Goal: Task Accomplishment & Management: Manage account settings

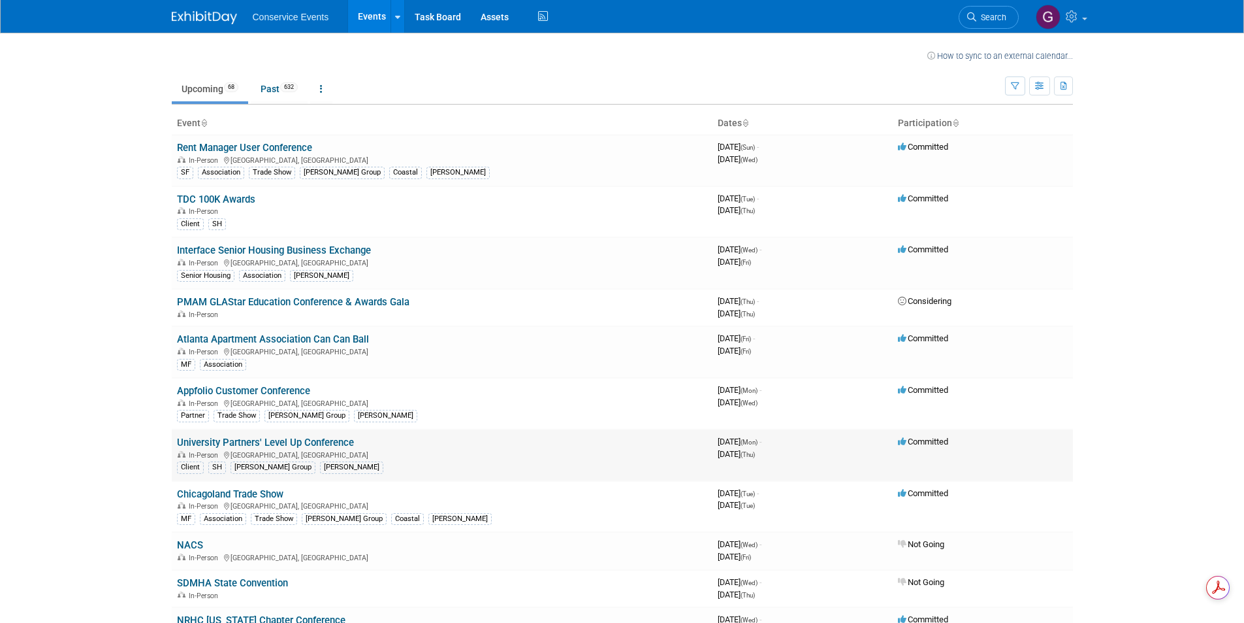
click at [302, 442] on link "University Partners' Level Up Conference" at bounding box center [265, 442] width 177 height 12
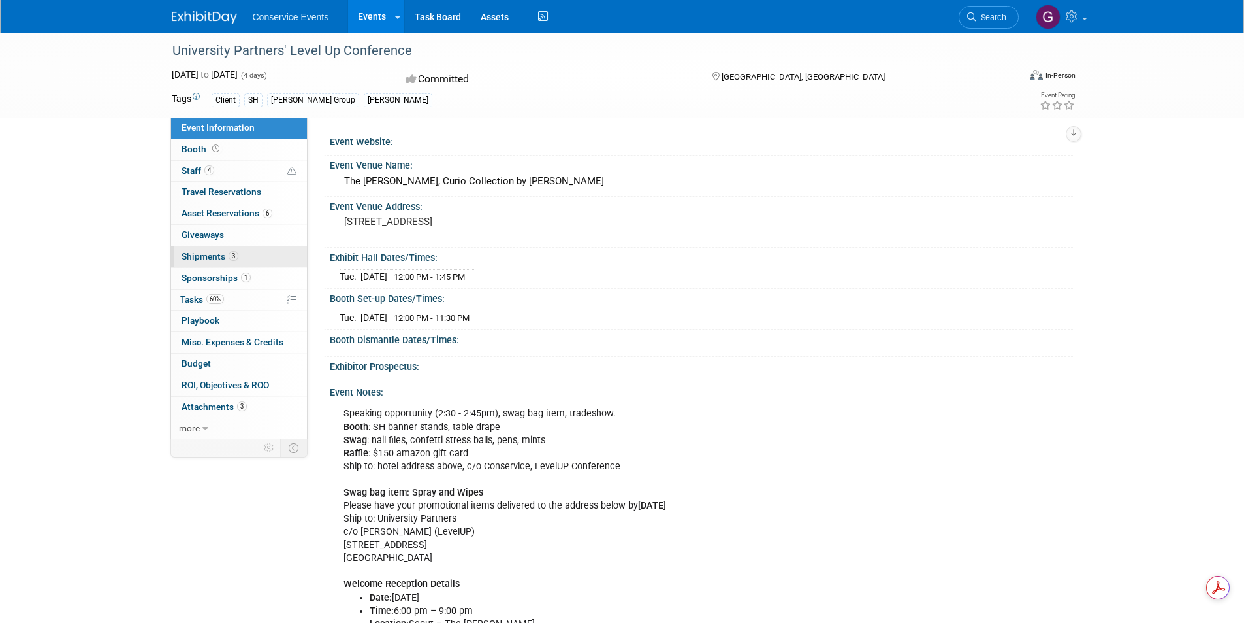
click at [198, 251] on span "Shipments 3" at bounding box center [210, 256] width 57 height 10
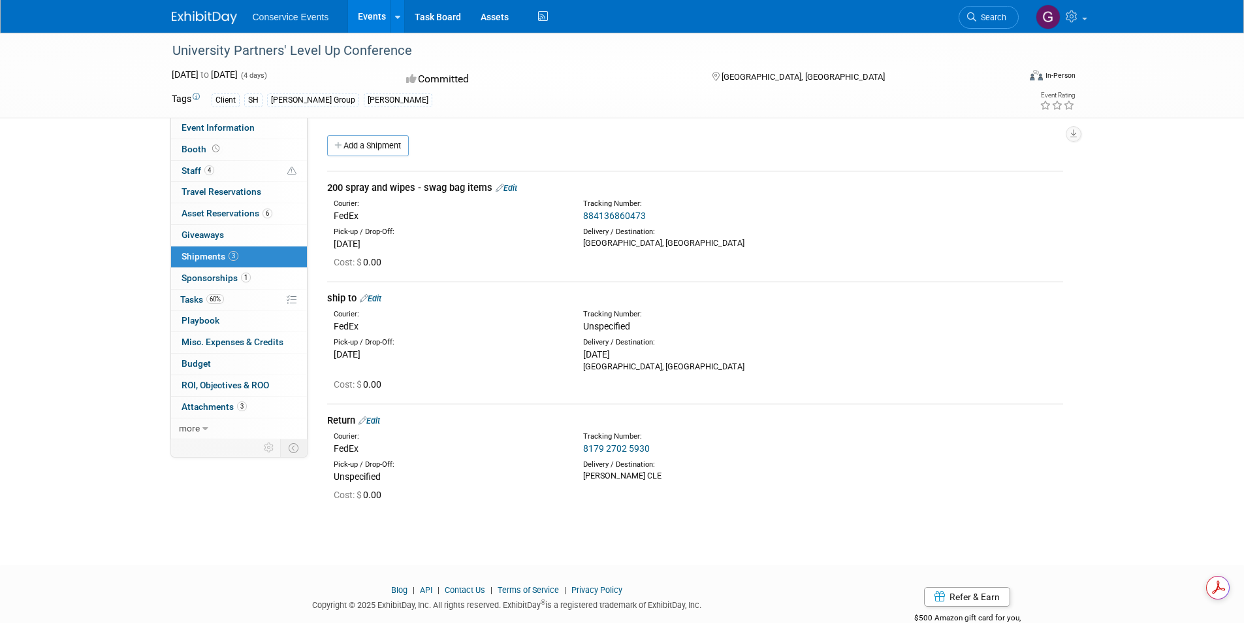
click at [380, 298] on link "Edit" at bounding box center [371, 298] width 22 height 10
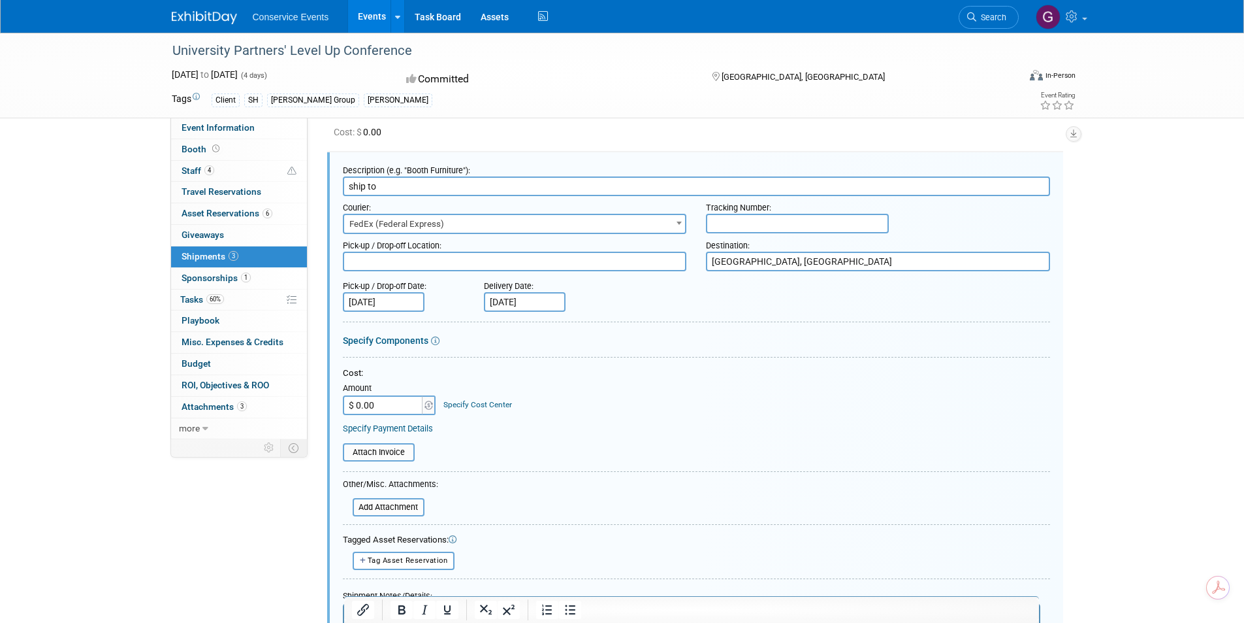
click at [722, 220] on input "text" at bounding box center [797, 224] width 183 height 20
click at [722, 224] on input "text" at bounding box center [797, 224] width 183 height 20
click at [743, 221] on input "text" at bounding box center [797, 224] width 183 height 20
paste input "885000933935"
type input "885000933935"
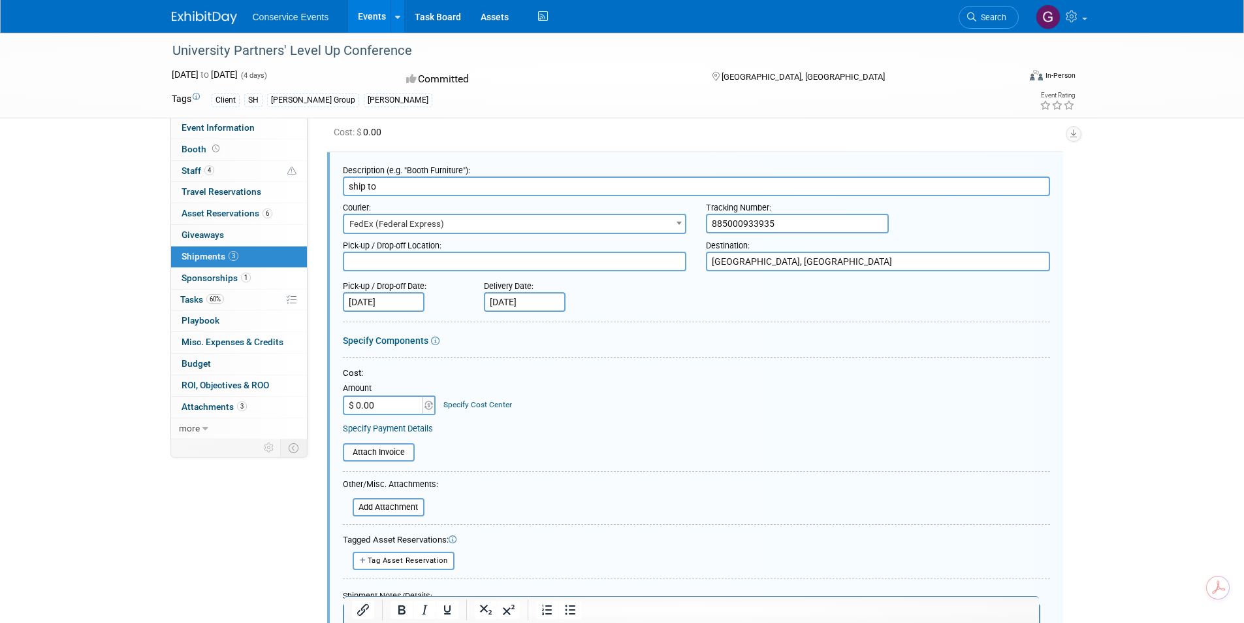
click at [748, 378] on div "Cost:" at bounding box center [696, 373] width 707 height 12
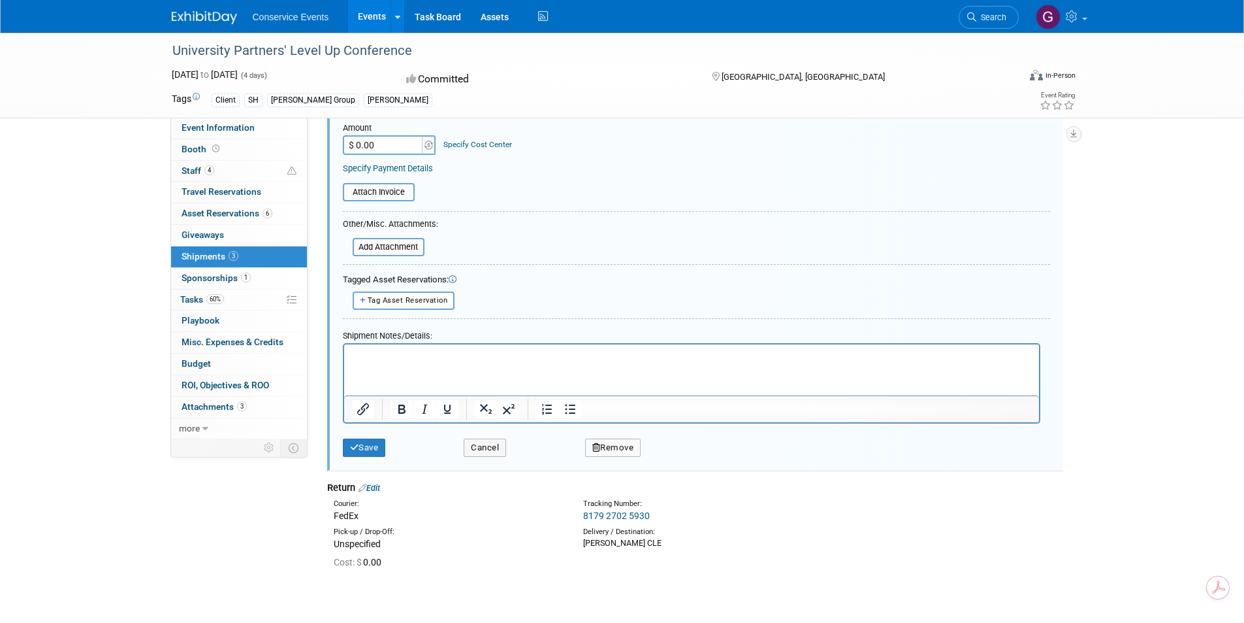
scroll to position [391, 0]
click at [374, 440] on button "Save" at bounding box center [364, 446] width 43 height 18
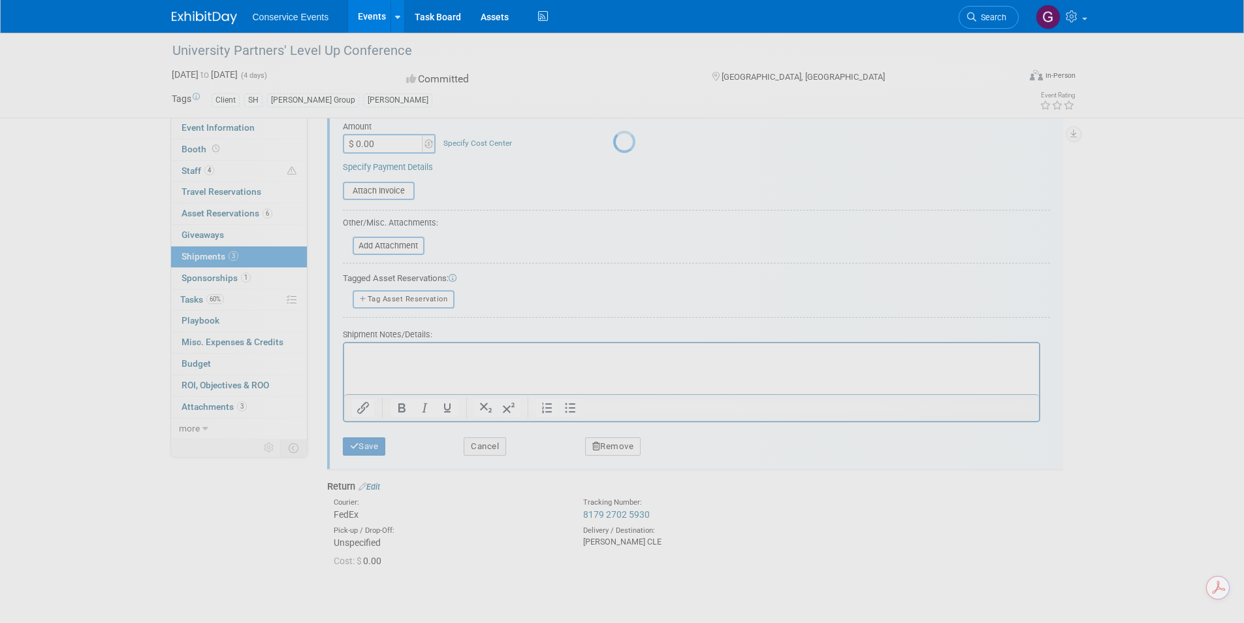
scroll to position [33, 0]
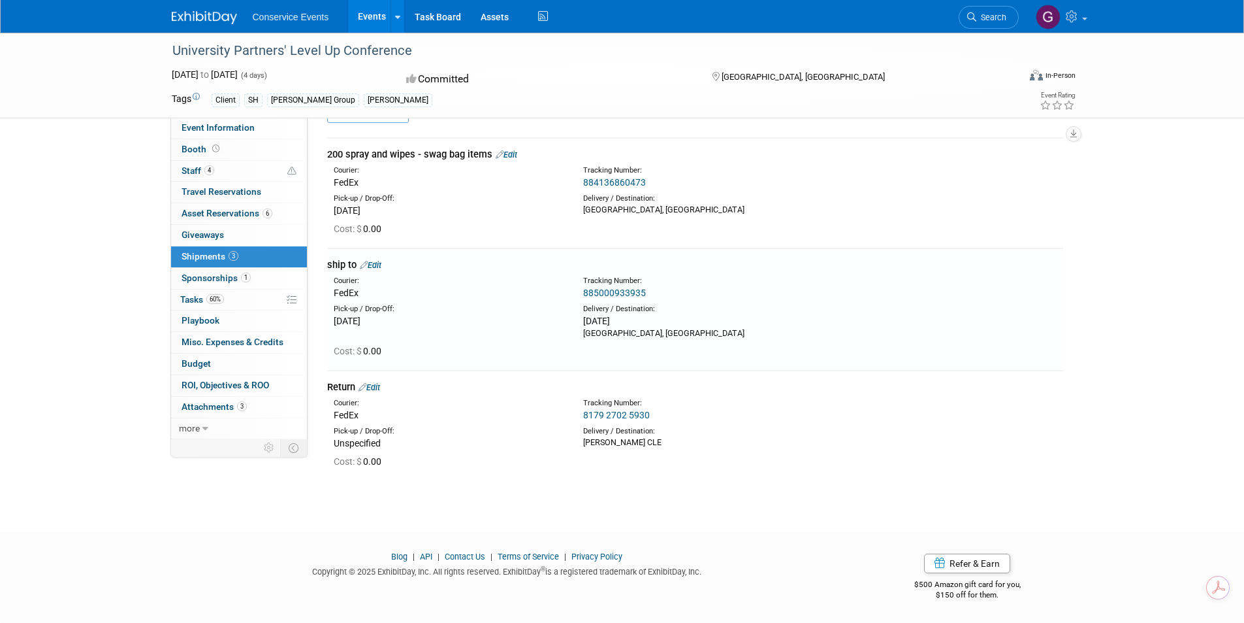
click at [496, 491] on div "University Partners' Level Up Conference [DATE] to [DATE] (4 days) [DATE] to [D…" at bounding box center [622, 253] width 1244 height 508
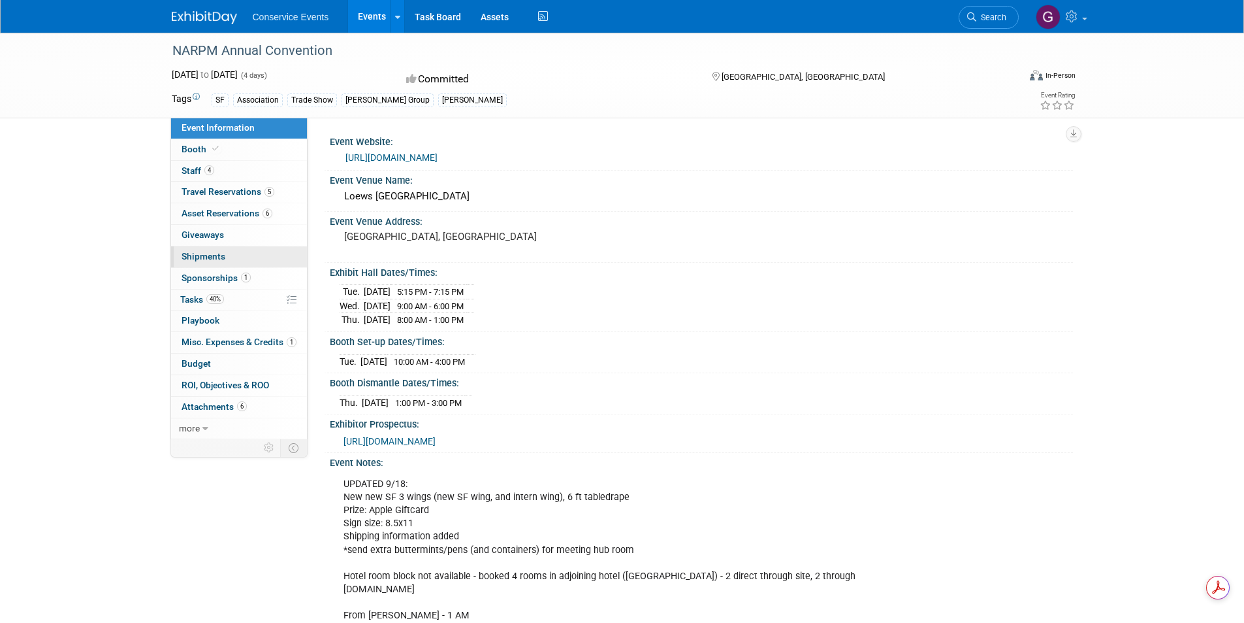
click at [208, 256] on span "Shipments 0" at bounding box center [204, 256] width 44 height 10
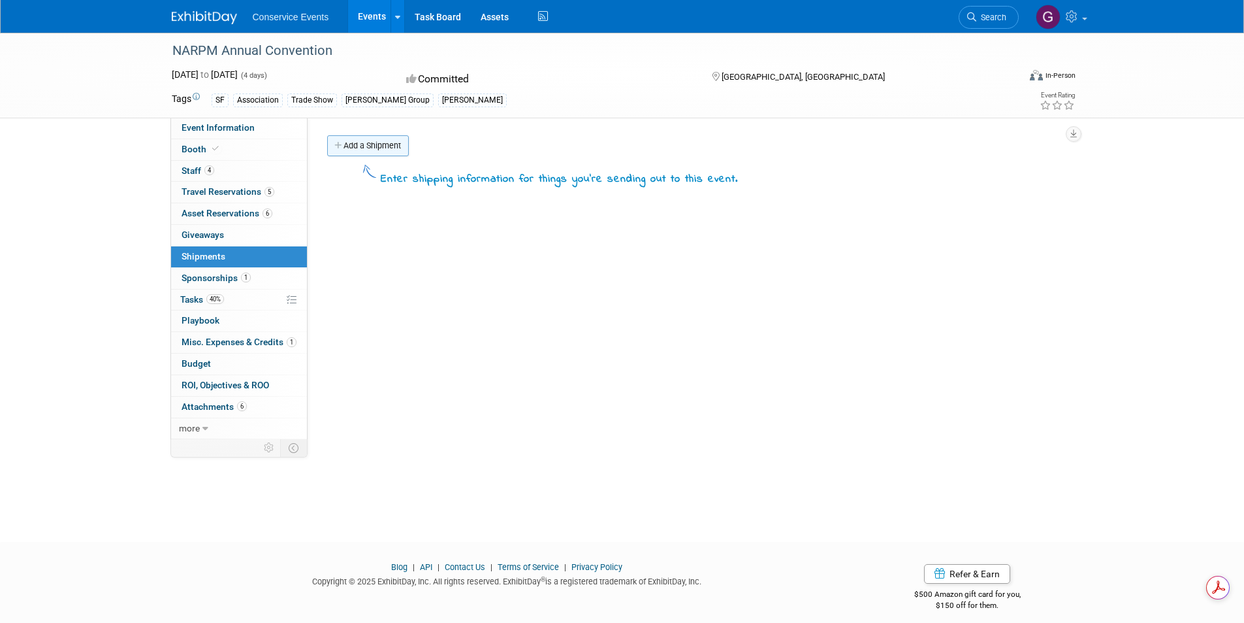
click at [364, 146] on link "Add a Shipment" at bounding box center [368, 145] width 82 height 21
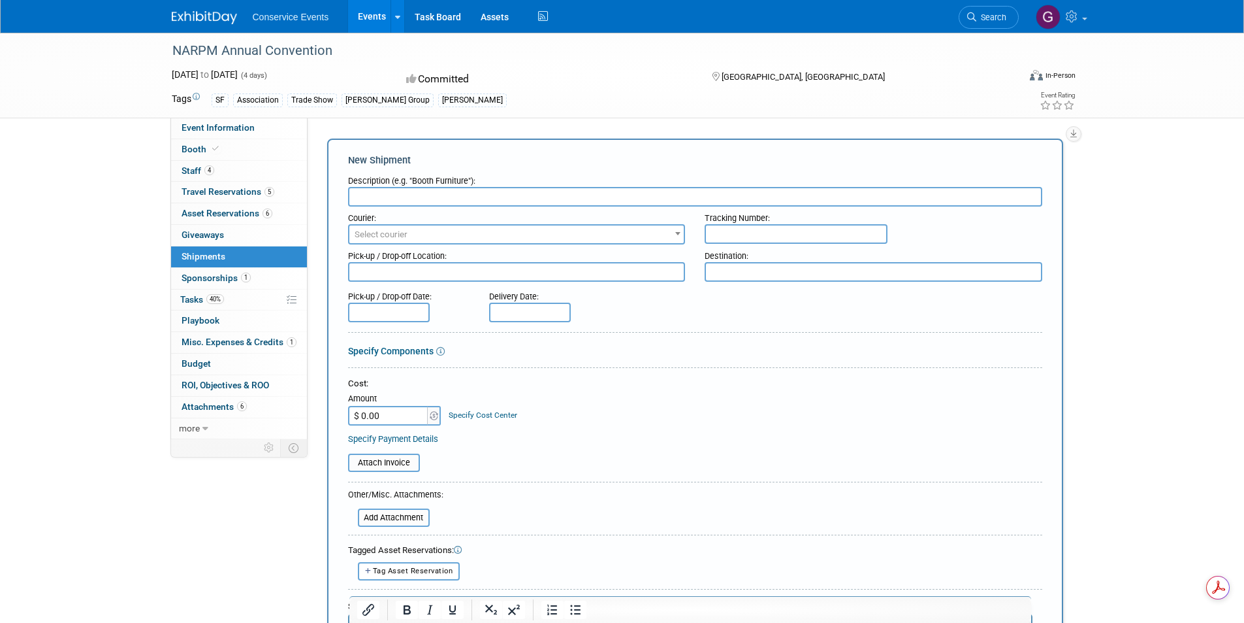
drag, startPoint x: 400, startPoint y: 196, endPoint x: 391, endPoint y: 189, distance: 11.6
click at [399, 194] on input "text" at bounding box center [695, 197] width 694 height 20
type input "ship to"
click at [723, 235] on input "text" at bounding box center [796, 234] width 183 height 20
type input "884884691331"
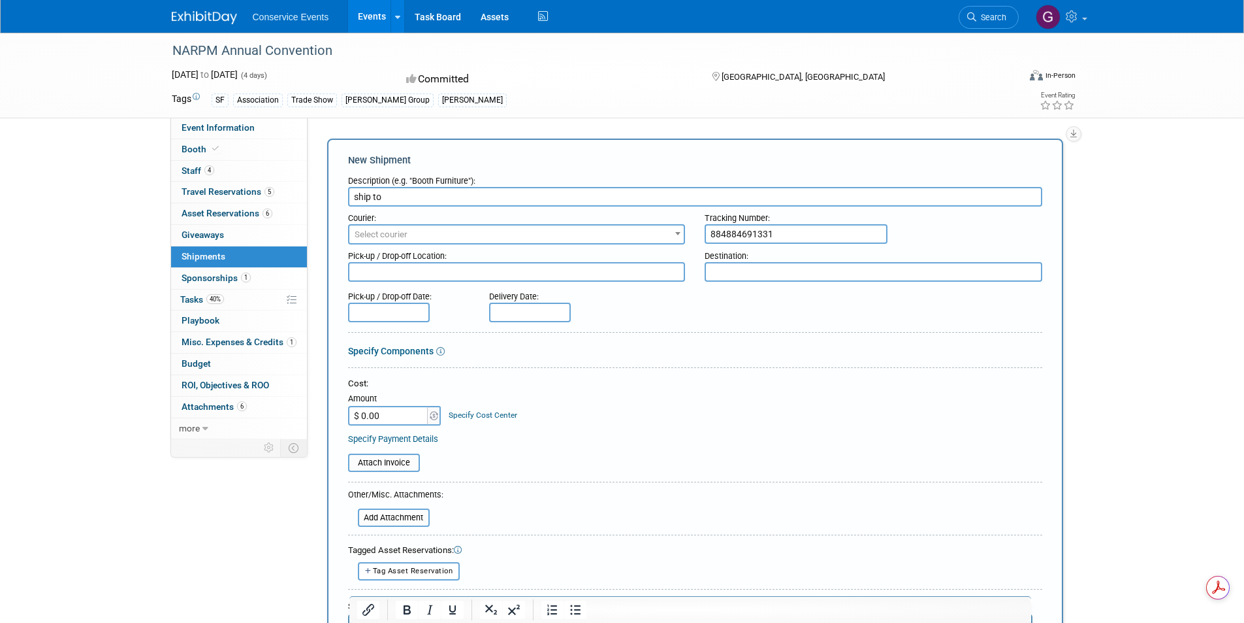
click at [666, 271] on textarea at bounding box center [517, 272] width 338 height 20
type textarea "[PERSON_NAME] CLE"
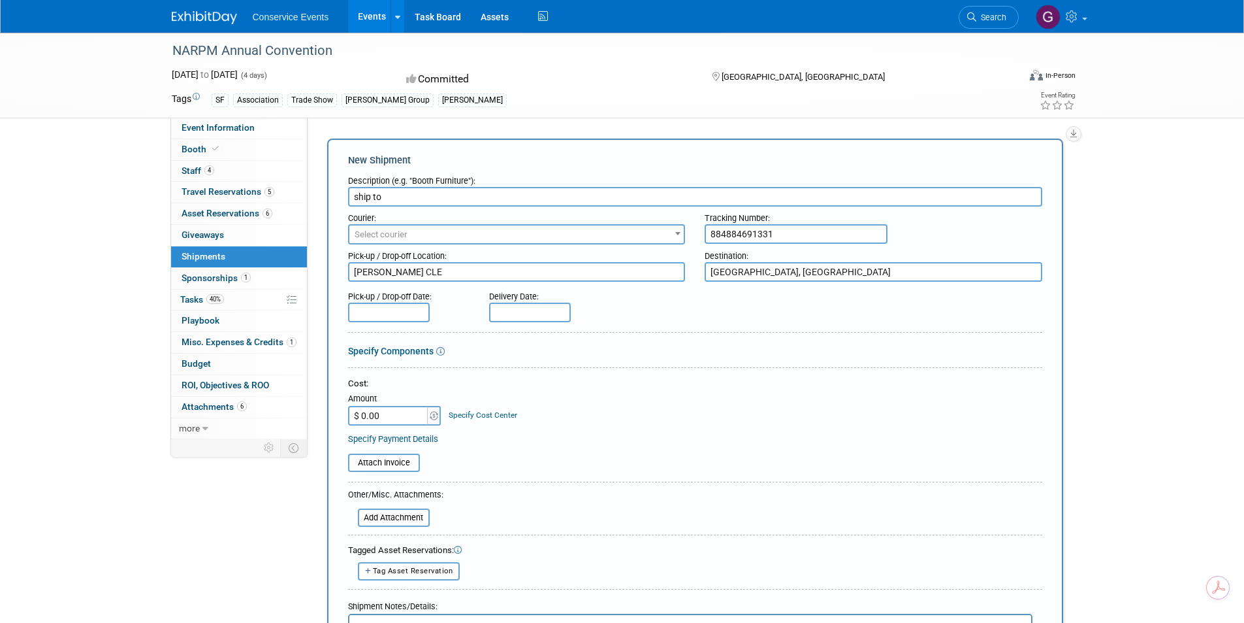
type textarea "Orlando, FL"
click at [585, 233] on span "Select courier" at bounding box center [516, 234] width 335 height 18
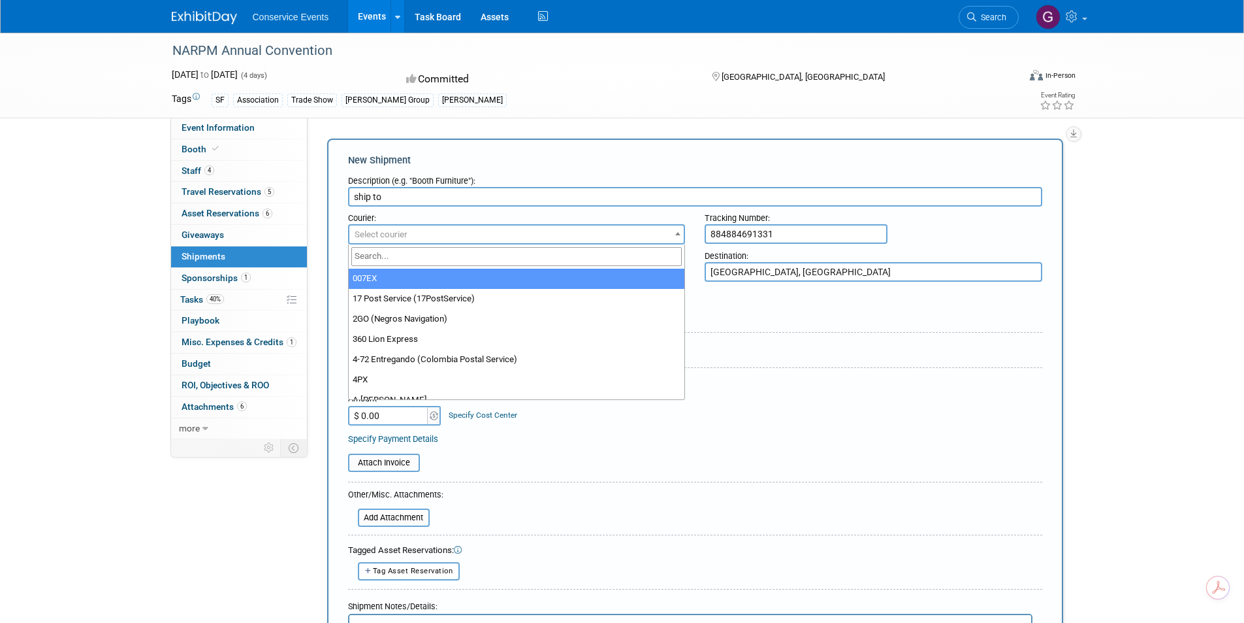
click at [475, 257] on input "search" at bounding box center [516, 256] width 331 height 19
type input "fed"
select select "206"
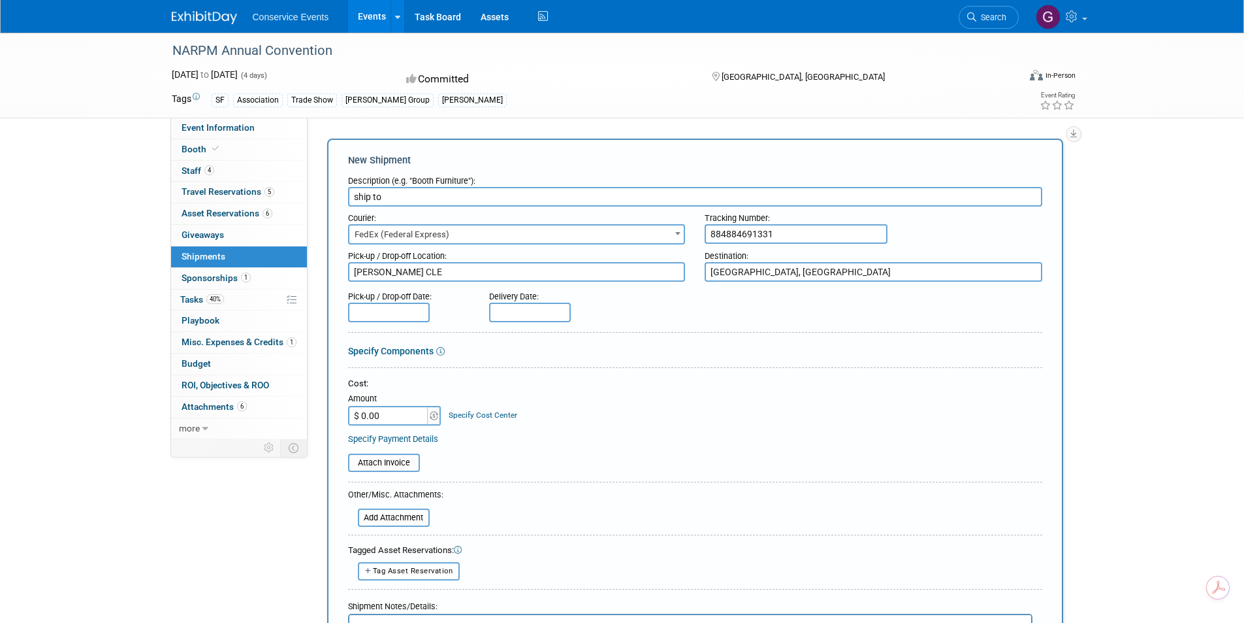
click at [412, 310] on input "text" at bounding box center [389, 312] width 82 height 20
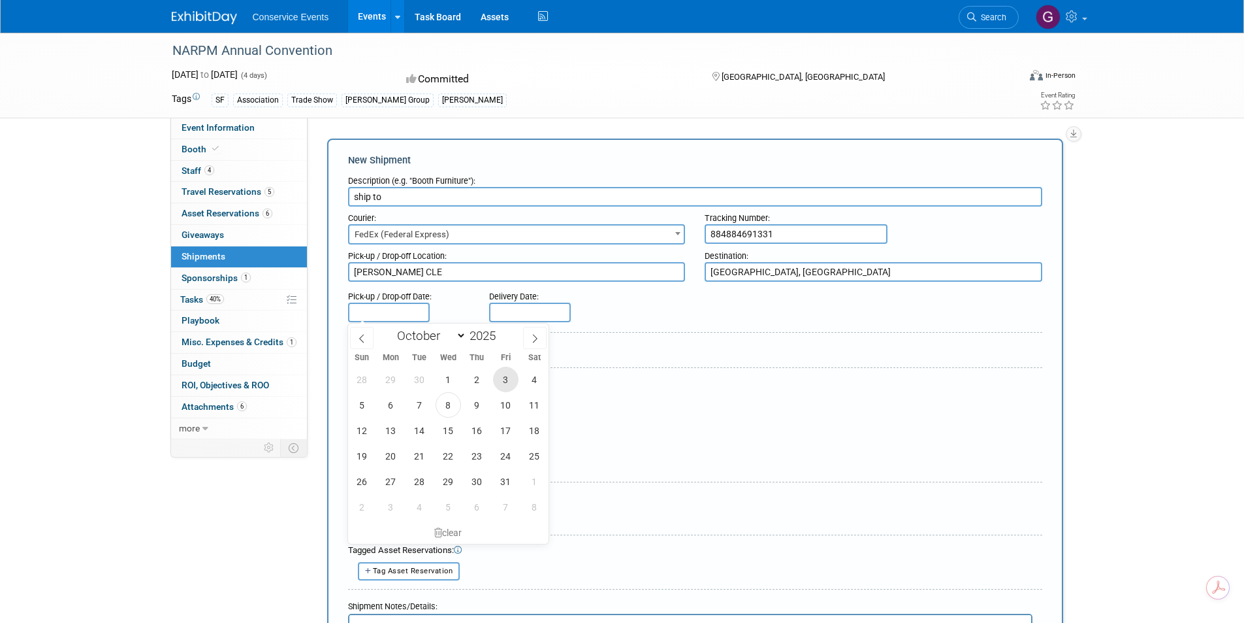
click at [499, 378] on span "3" at bounding box center [505, 378] width 25 height 25
type input "Oct 3, 2025"
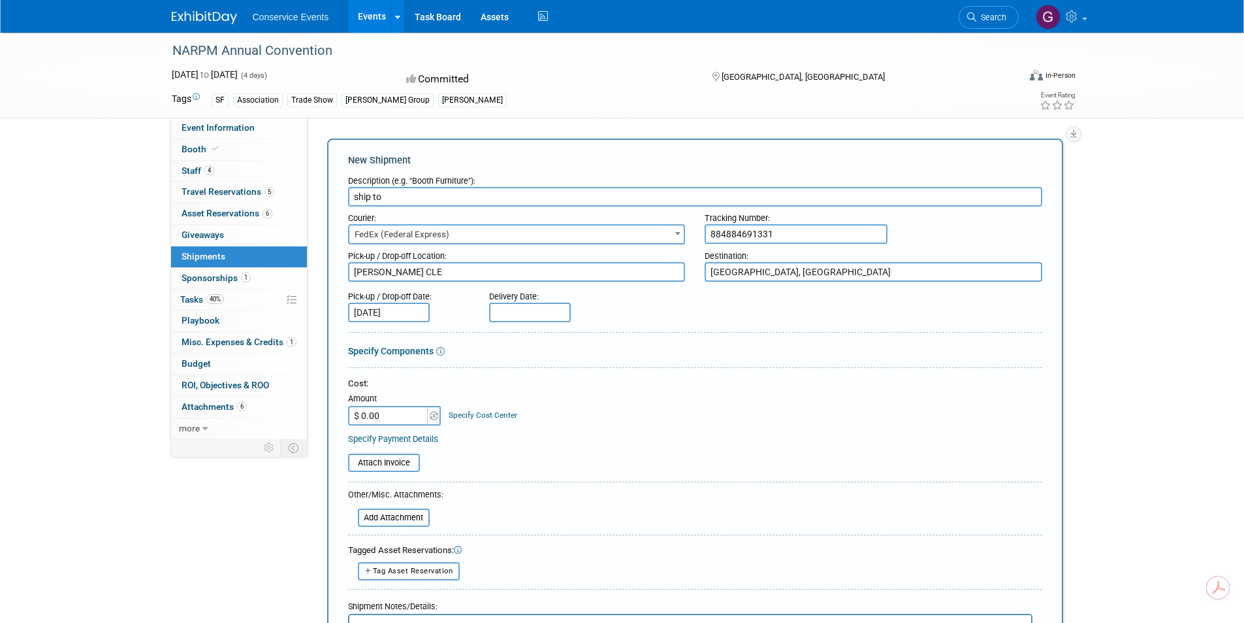
click at [526, 309] on input "text" at bounding box center [530, 312] width 82 height 20
click at [563, 404] on span "7" at bounding box center [560, 404] width 25 height 25
type input "Oct 7, 2025"
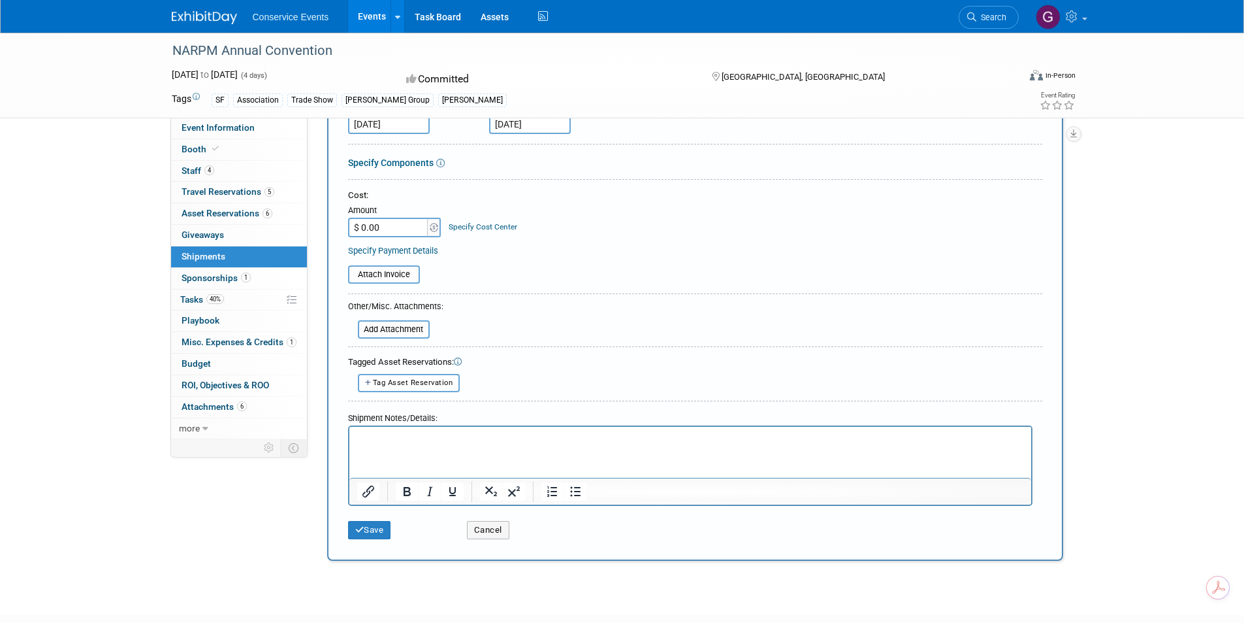
scroll to position [196, 0]
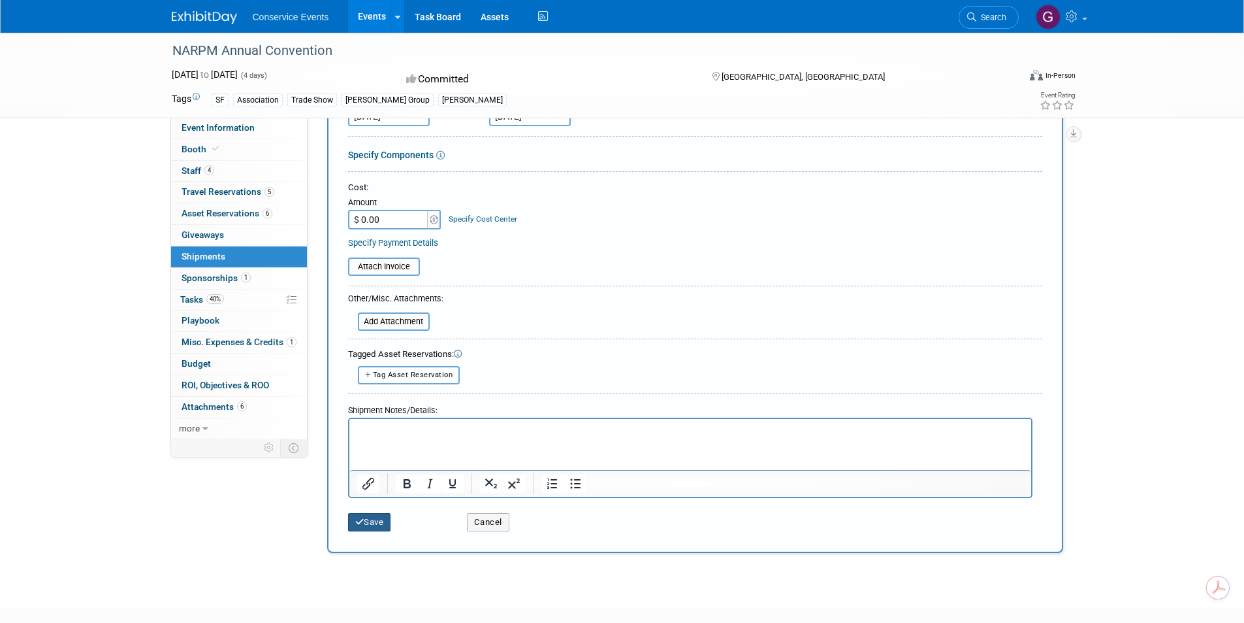
click at [364, 519] on button "Save" at bounding box center [369, 522] width 43 height 18
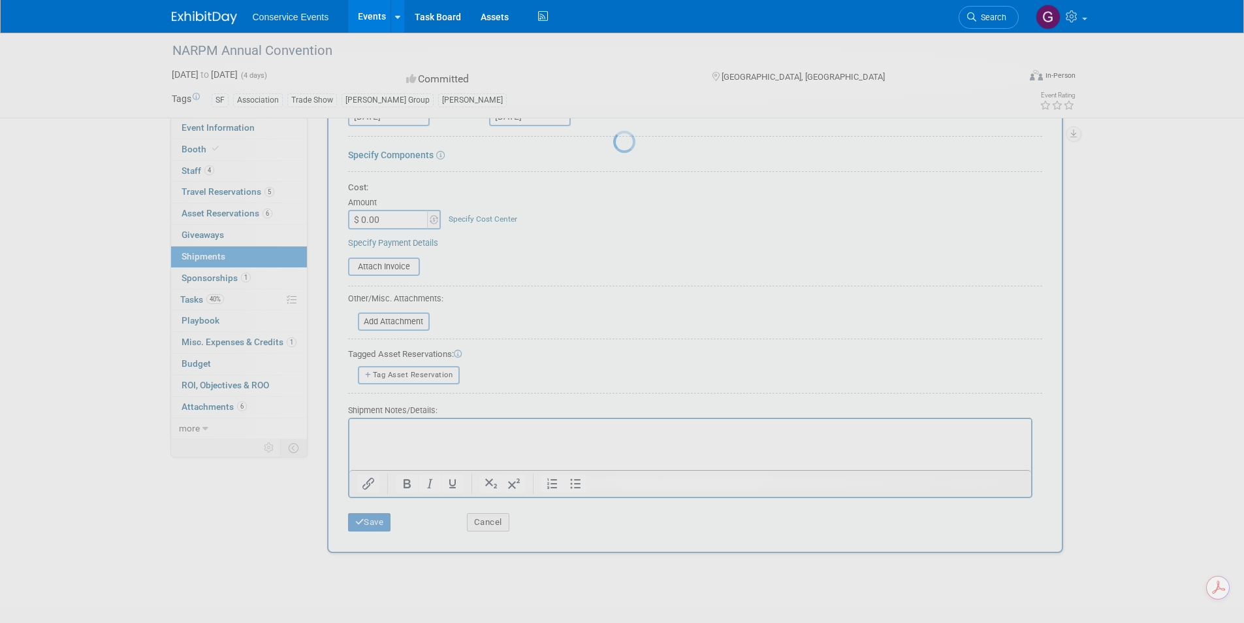
scroll to position [10, 0]
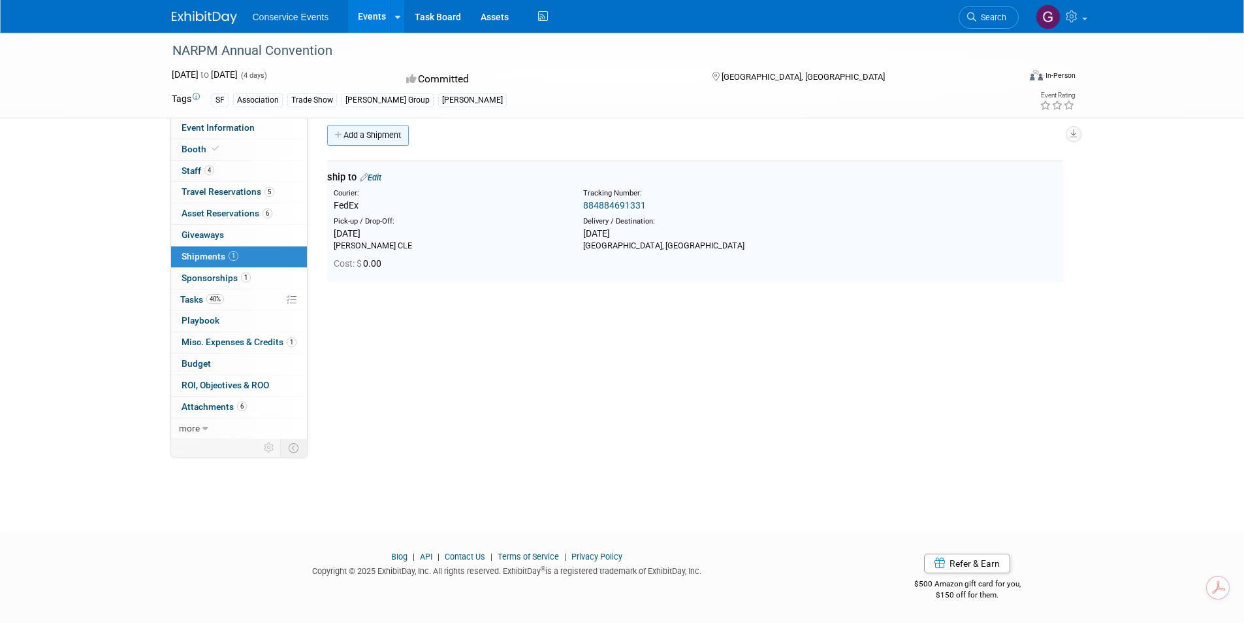
click at [365, 135] on link "Add a Shipment" at bounding box center [368, 135] width 82 height 21
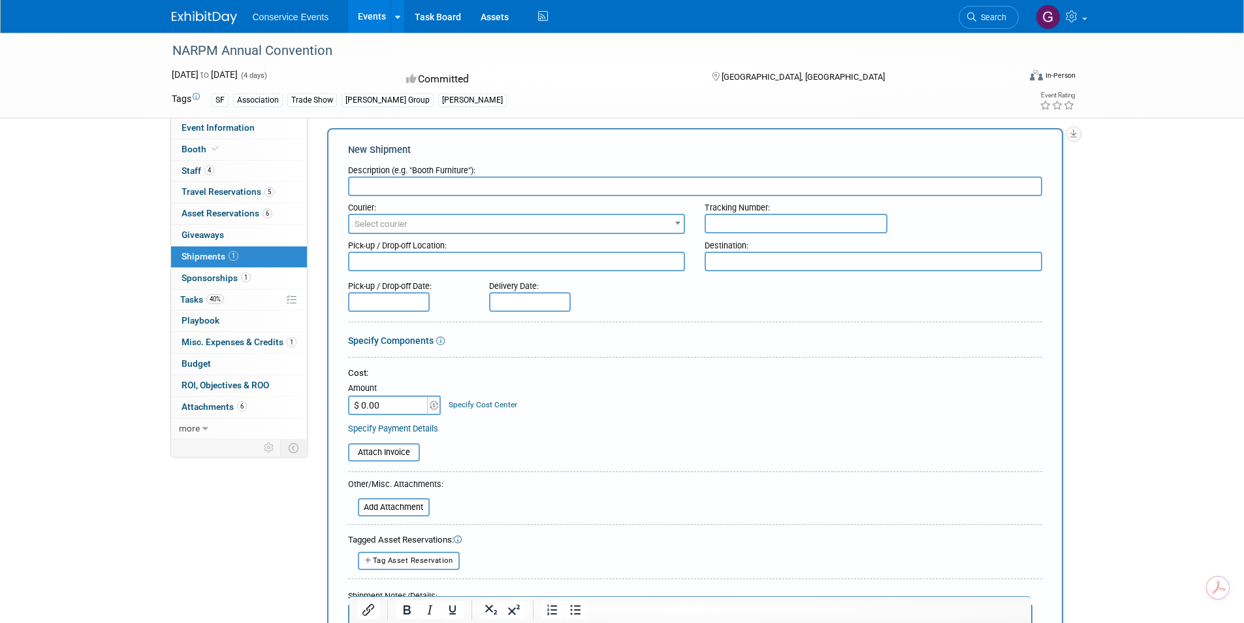
scroll to position [0, 0]
click at [425, 178] on input "text" at bounding box center [695, 186] width 694 height 20
type input "return"
click at [751, 221] on input "text" at bounding box center [796, 224] width 183 height 20
click at [717, 225] on input "text" at bounding box center [796, 224] width 183 height 20
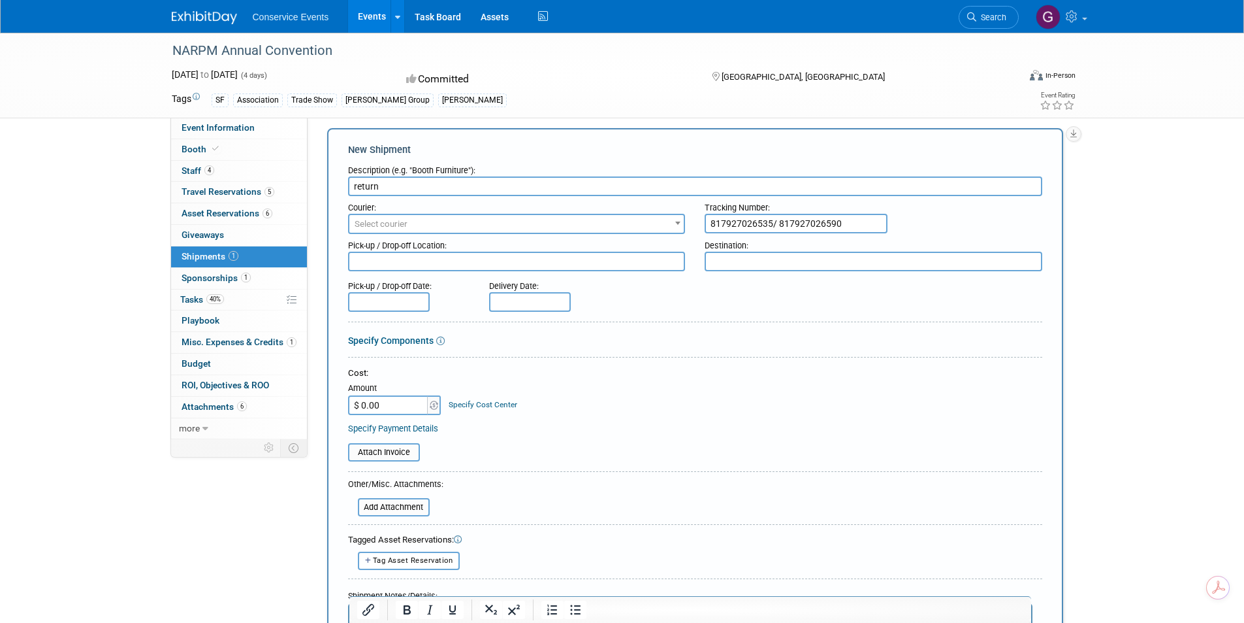
type input "817927026535/ 817927026590"
click at [737, 264] on textarea at bounding box center [874, 261] width 338 height 20
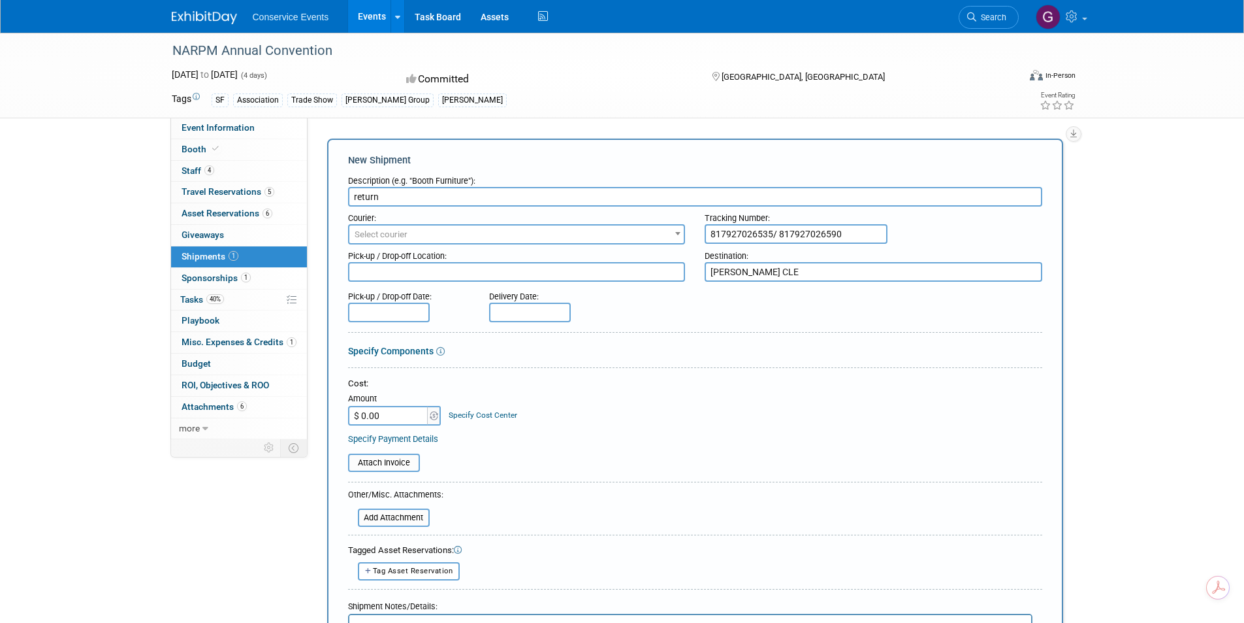
type textarea "[PERSON_NAME] CLE"
click at [516, 229] on span "Select courier" at bounding box center [516, 234] width 335 height 18
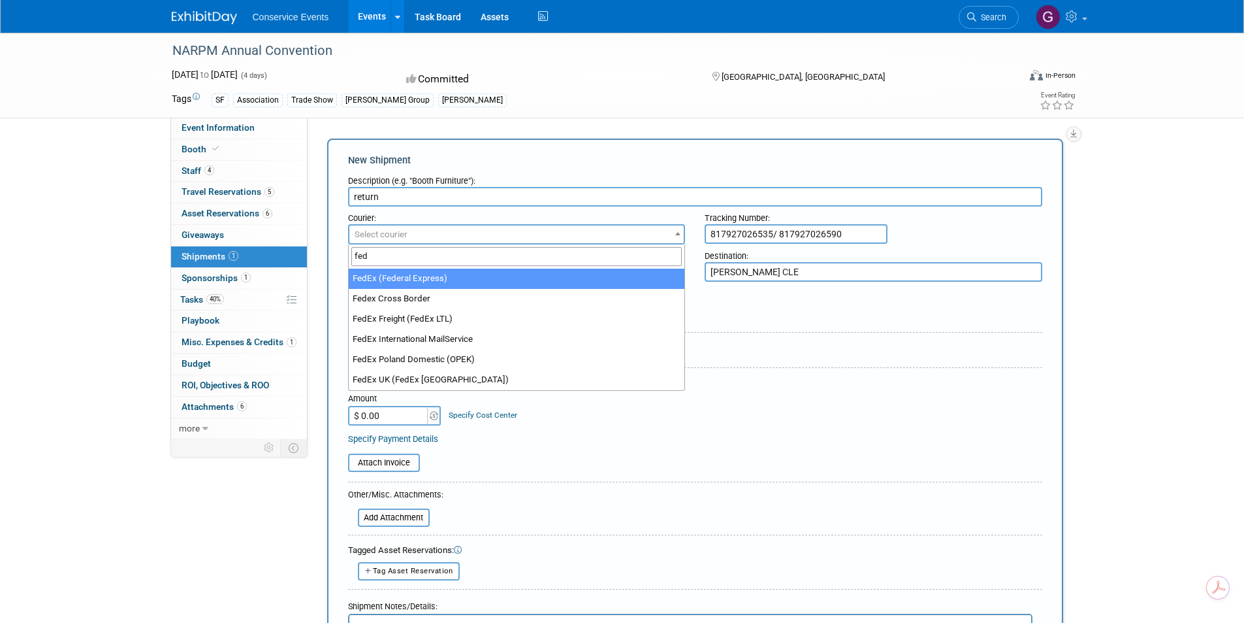
type input "fed"
select select "206"
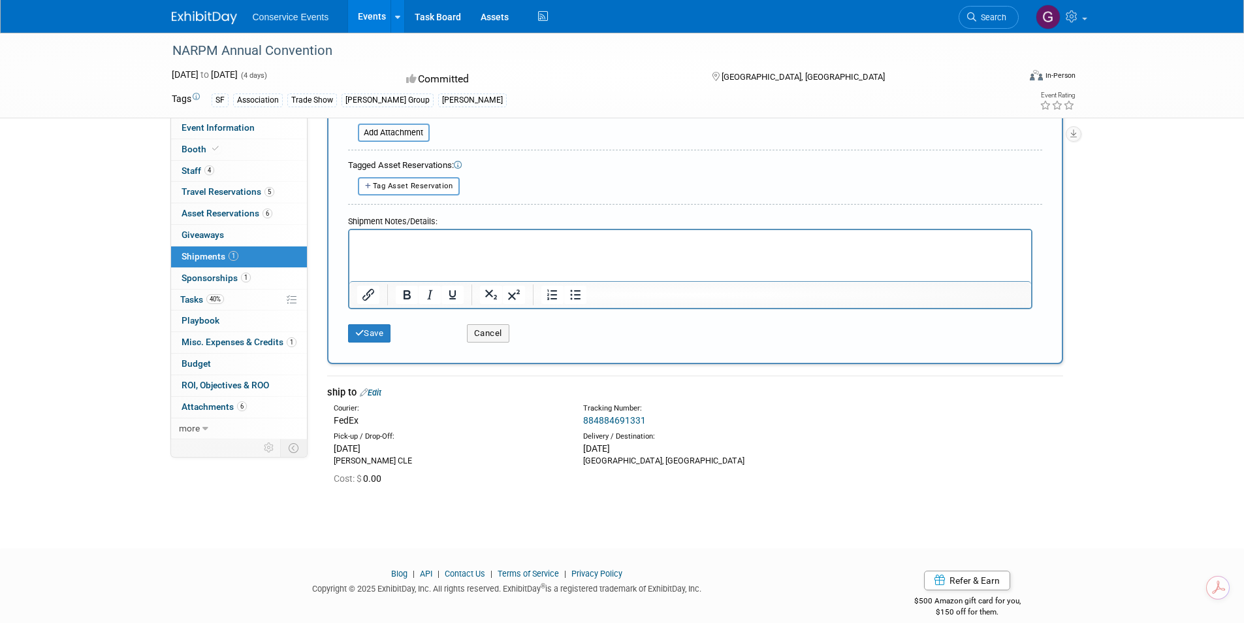
scroll to position [392, 0]
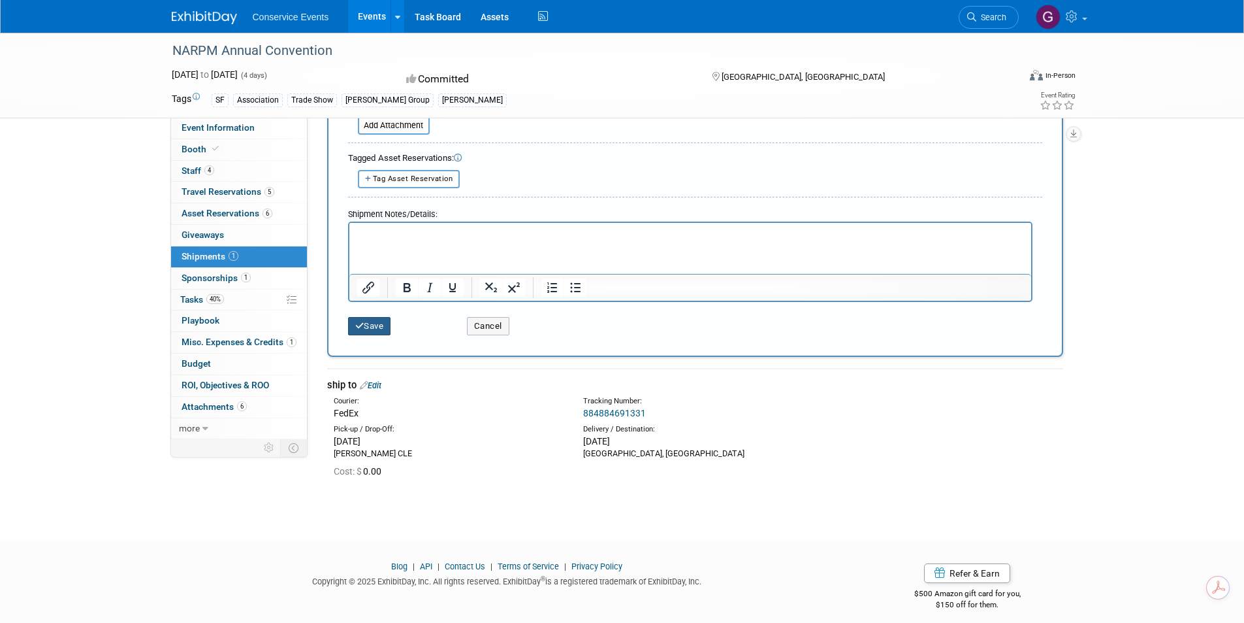
click at [377, 322] on button "Save" at bounding box center [369, 326] width 43 height 18
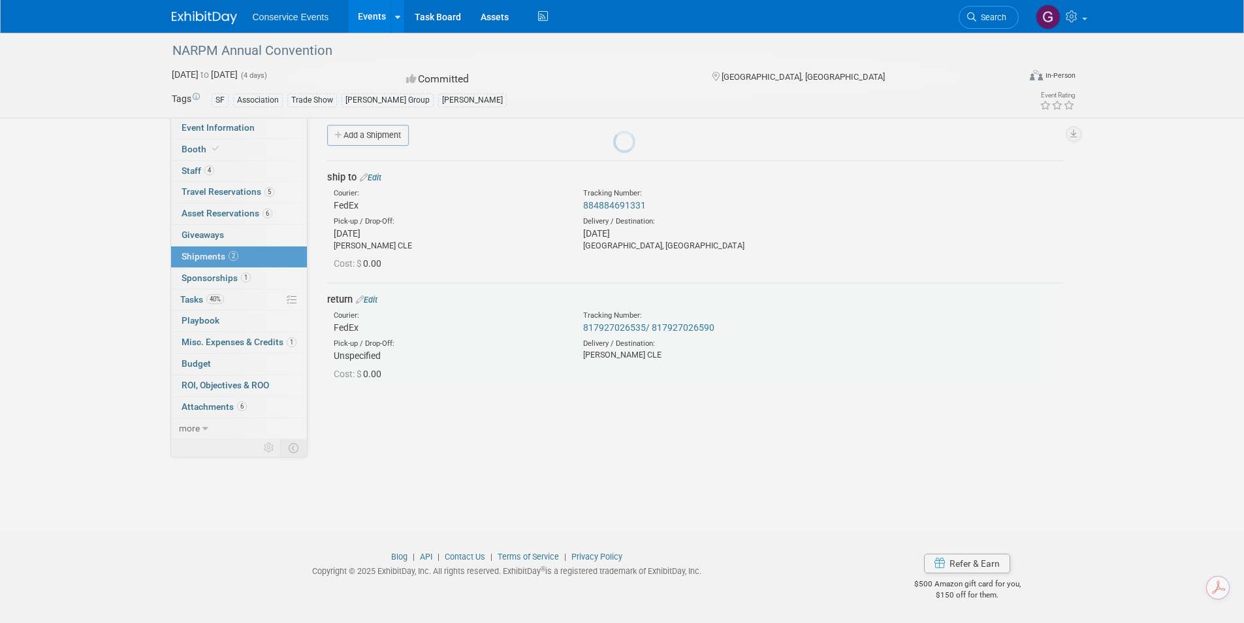
scroll to position [10, 0]
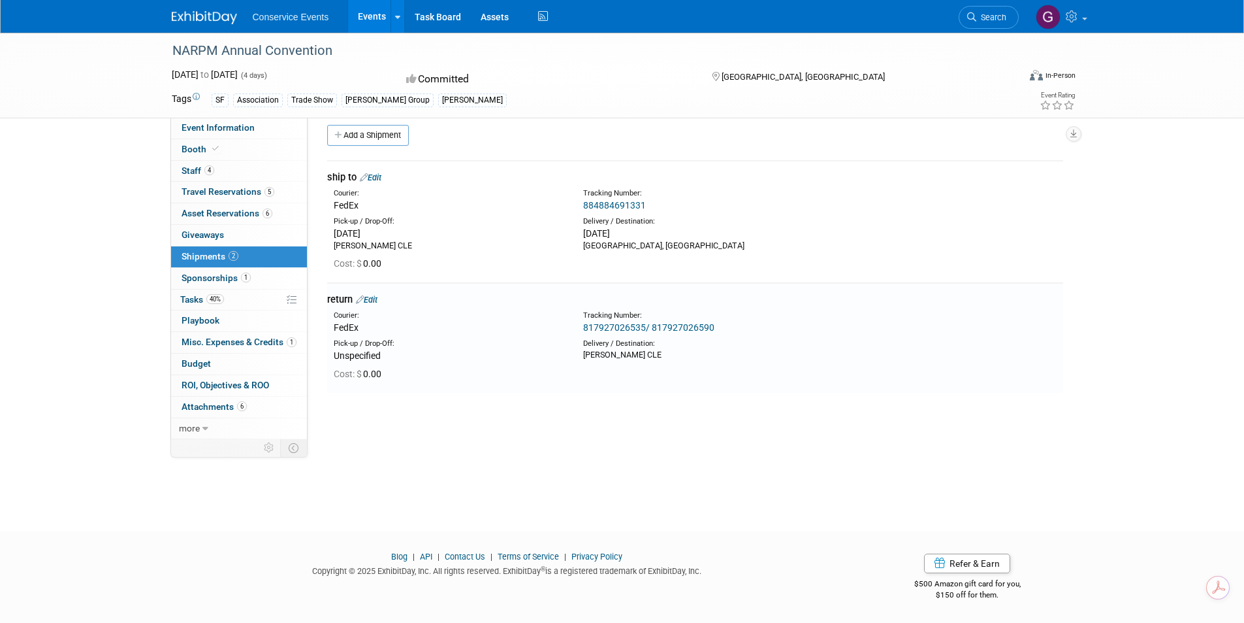
click at [626, 210] on link "884884691331" at bounding box center [614, 205] width 63 height 10
click at [378, 175] on link "Edit" at bounding box center [371, 177] width 22 height 10
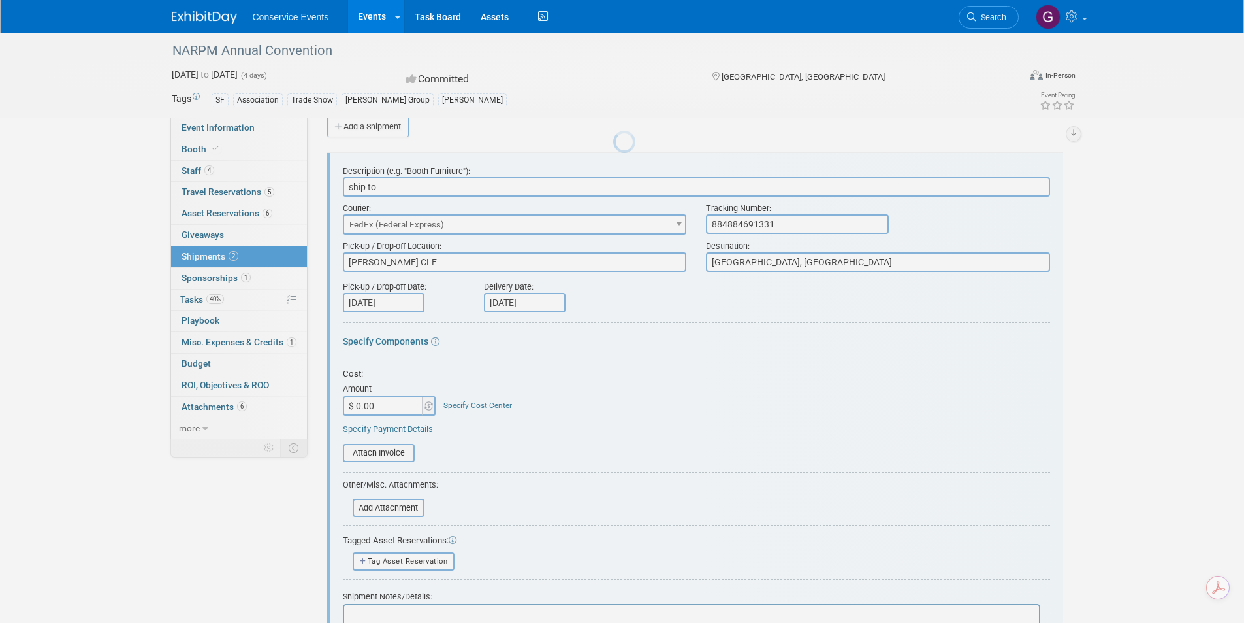
scroll to position [0, 0]
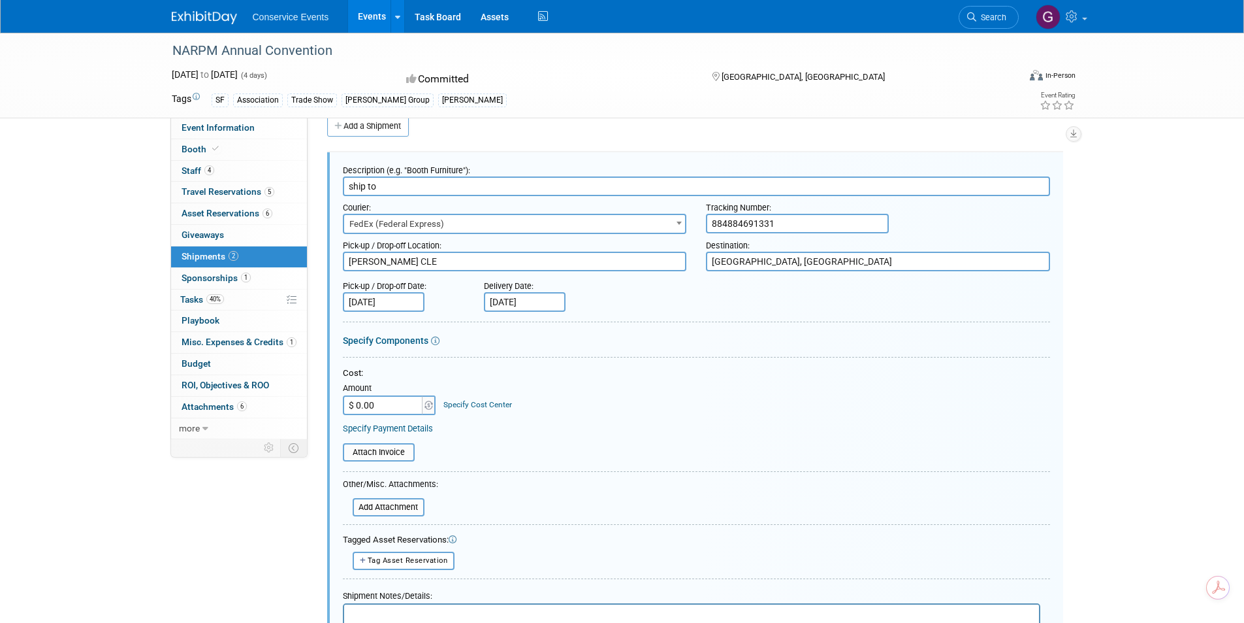
click at [783, 223] on input "884884691331" at bounding box center [797, 224] width 183 height 20
type input "884884691331/884884691342"
click at [811, 364] on form "Description (e.g. "Booth Furniture"): ship to Courier: 007EX 17 Post Service (1…" at bounding box center [696, 433] width 707 height 549
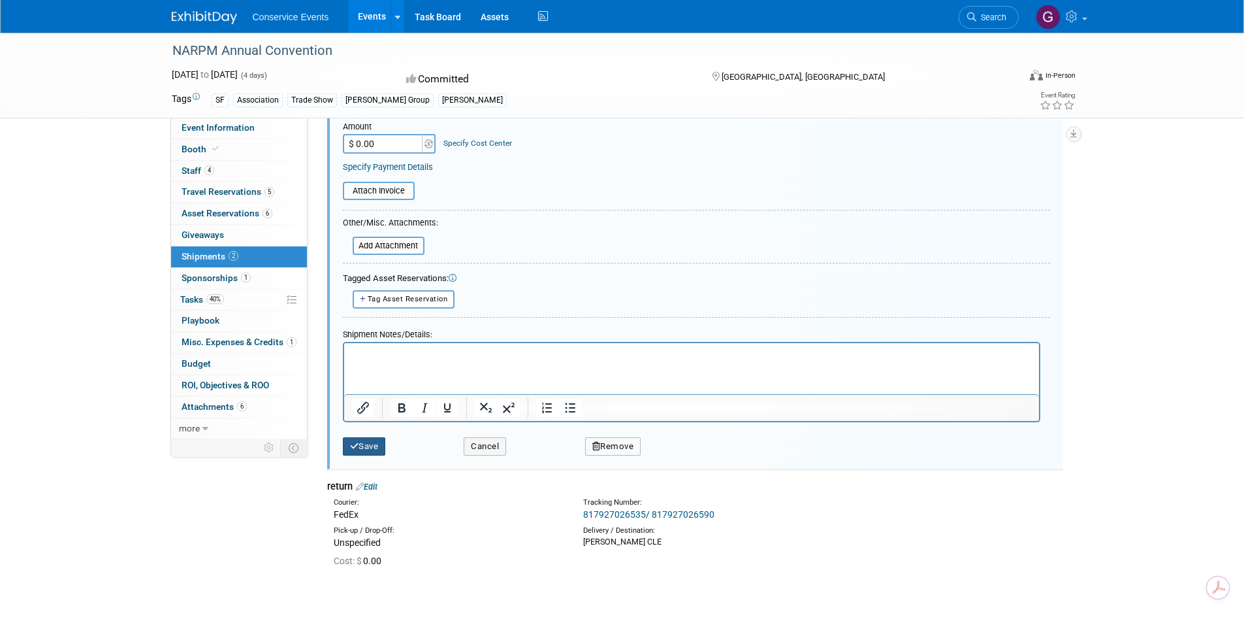
click at [378, 444] on button "Save" at bounding box center [364, 446] width 43 height 18
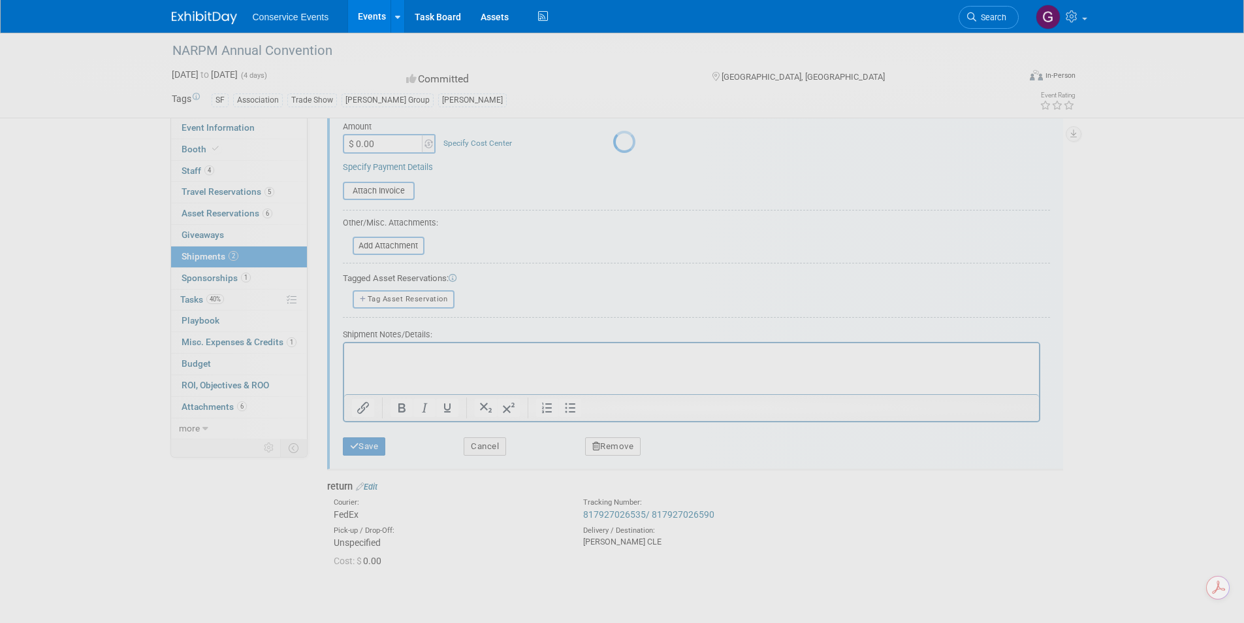
scroll to position [10, 0]
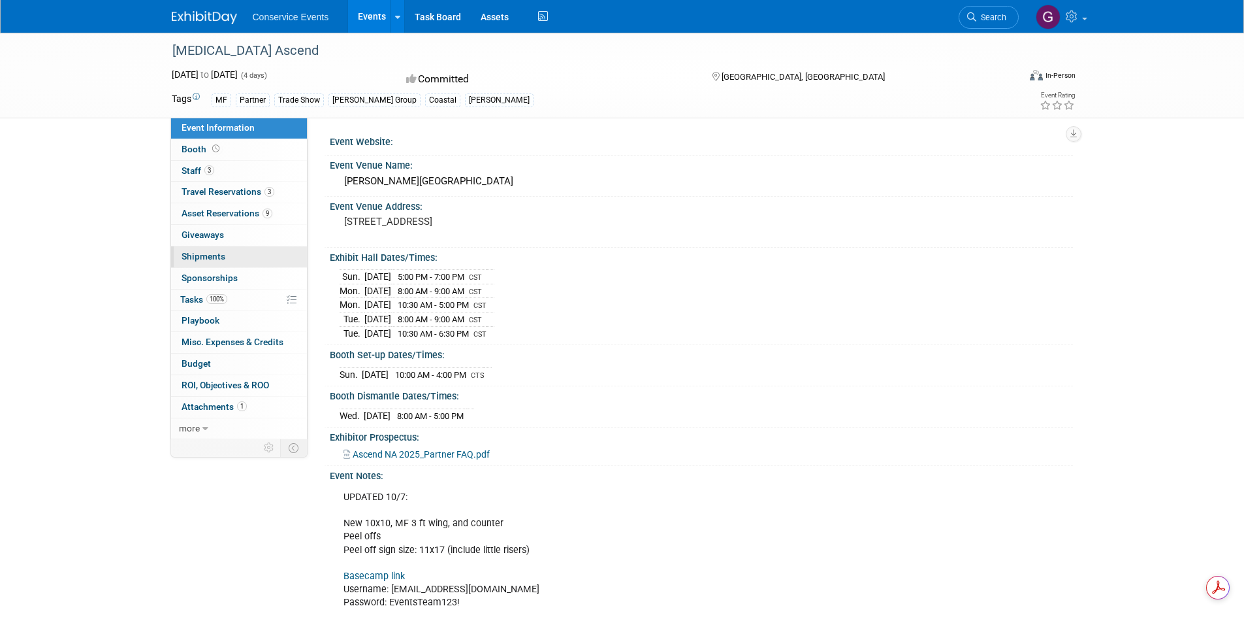
click at [201, 251] on span "Shipments 0" at bounding box center [204, 256] width 44 height 10
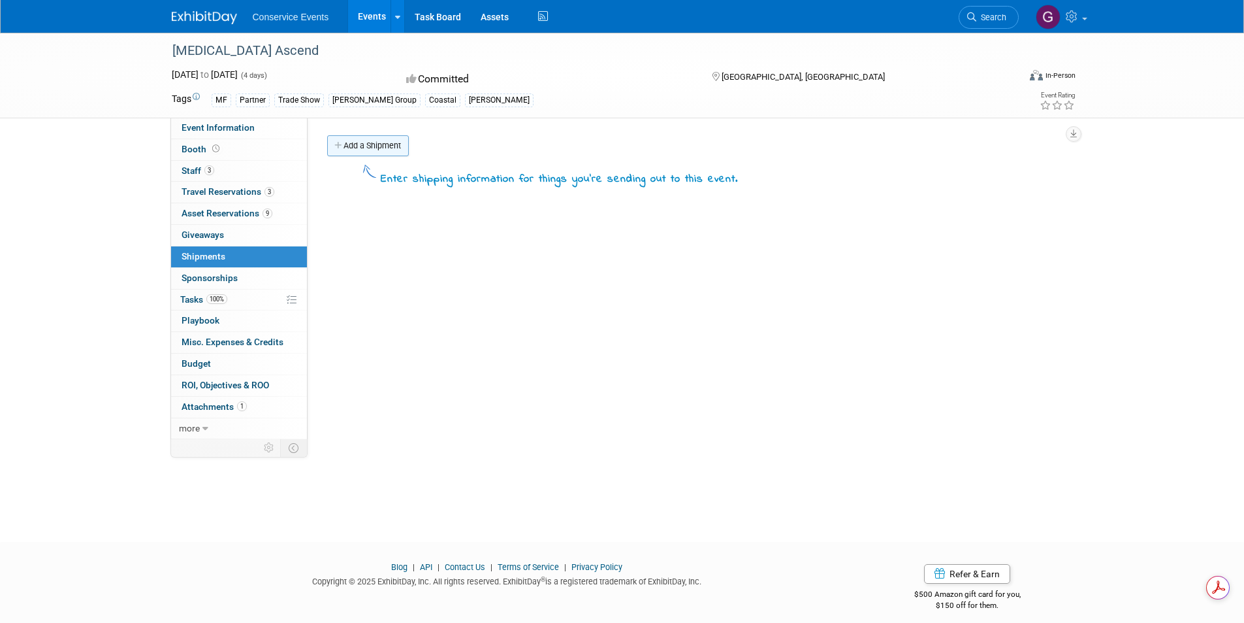
click at [372, 140] on link "Add a Shipment" at bounding box center [368, 145] width 82 height 21
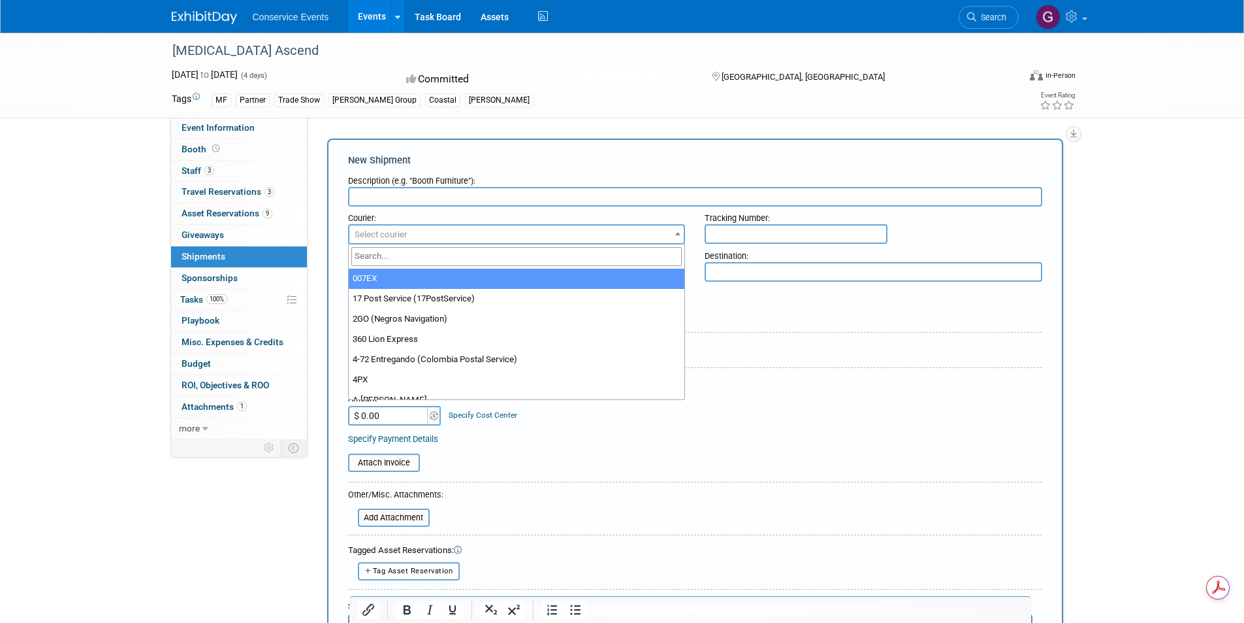
click at [518, 229] on span "Select courier" at bounding box center [516, 234] width 335 height 18
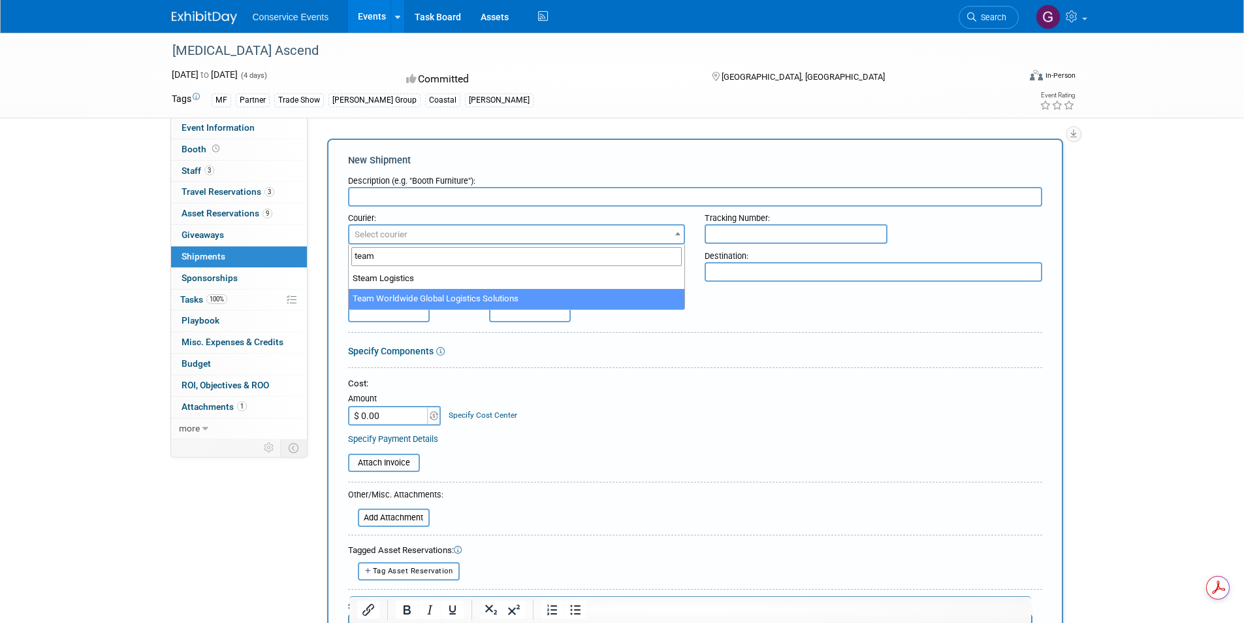
type input "team"
select select "569"
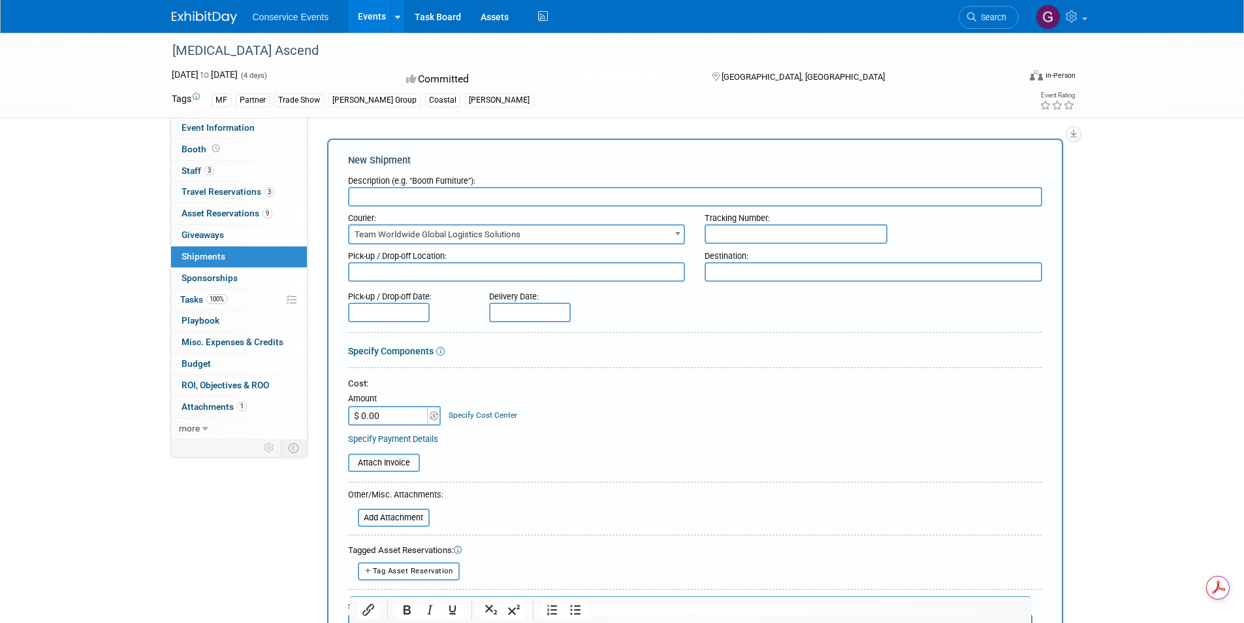
click at [430, 189] on input "text" at bounding box center [695, 197] width 694 height 20
type input "ship to"
click at [584, 267] on textarea at bounding box center [517, 272] width 338 height 20
type textarea "[PERSON_NAME] CLE"
click at [743, 274] on textarea at bounding box center [874, 272] width 338 height 20
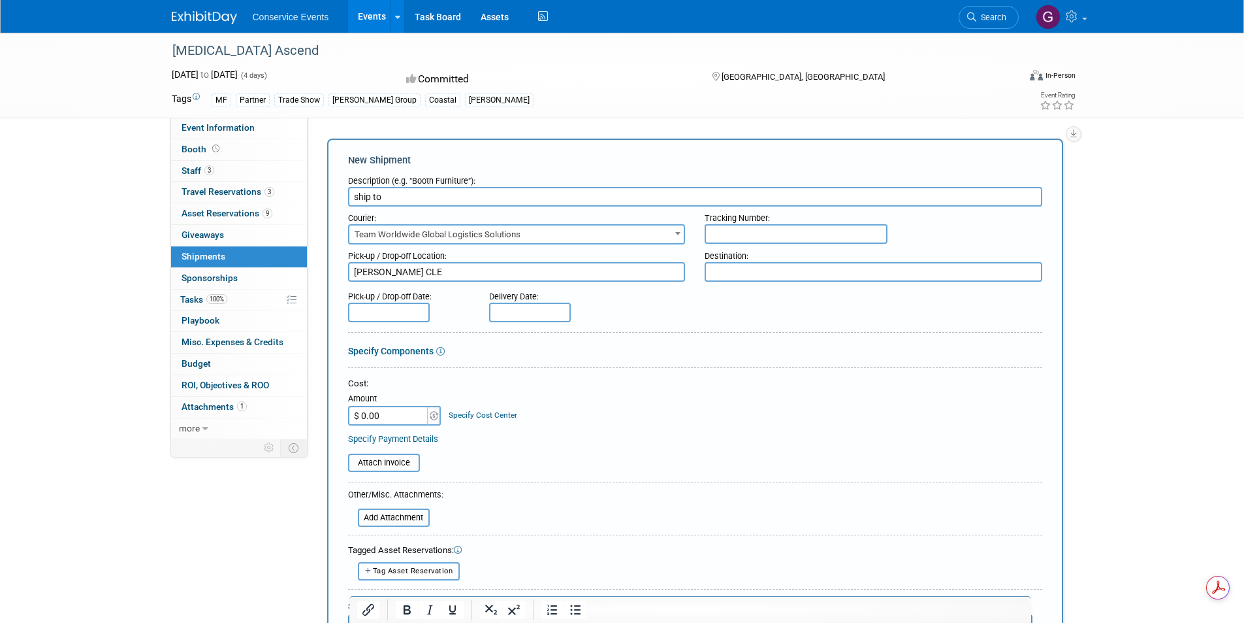
click at [726, 229] on input "text" at bounding box center [796, 234] width 183 height 20
type input "CLE315512"
click at [745, 270] on textarea at bounding box center [874, 272] width 338 height 20
type textarea "La Vergne, TN"
click at [365, 312] on input "text" at bounding box center [389, 312] width 82 height 20
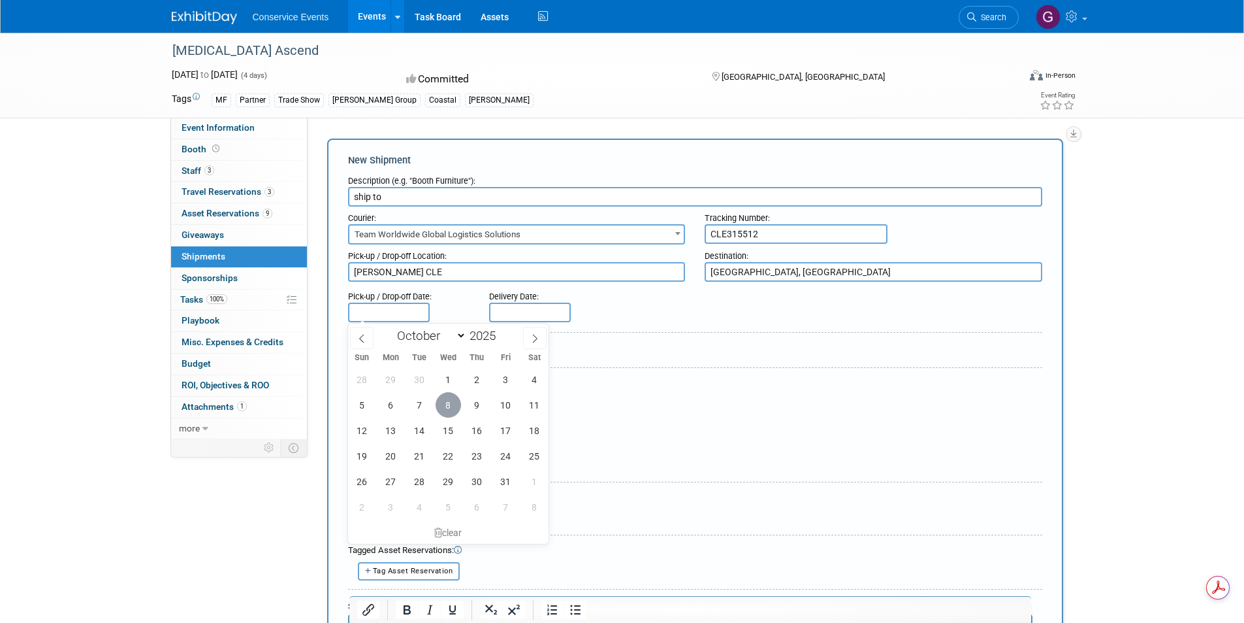
click at [440, 402] on span "8" at bounding box center [448, 404] width 25 height 25
type input "[DATE]"
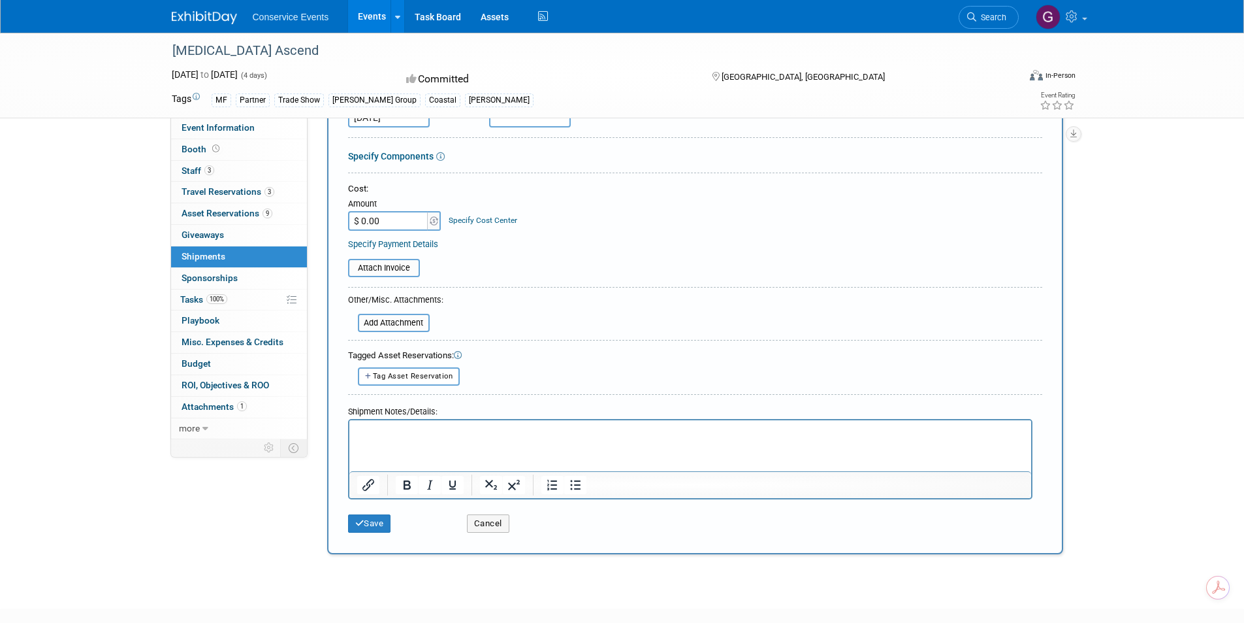
scroll to position [196, 0]
click at [404, 320] on input "file" at bounding box center [350, 322] width 155 height 16
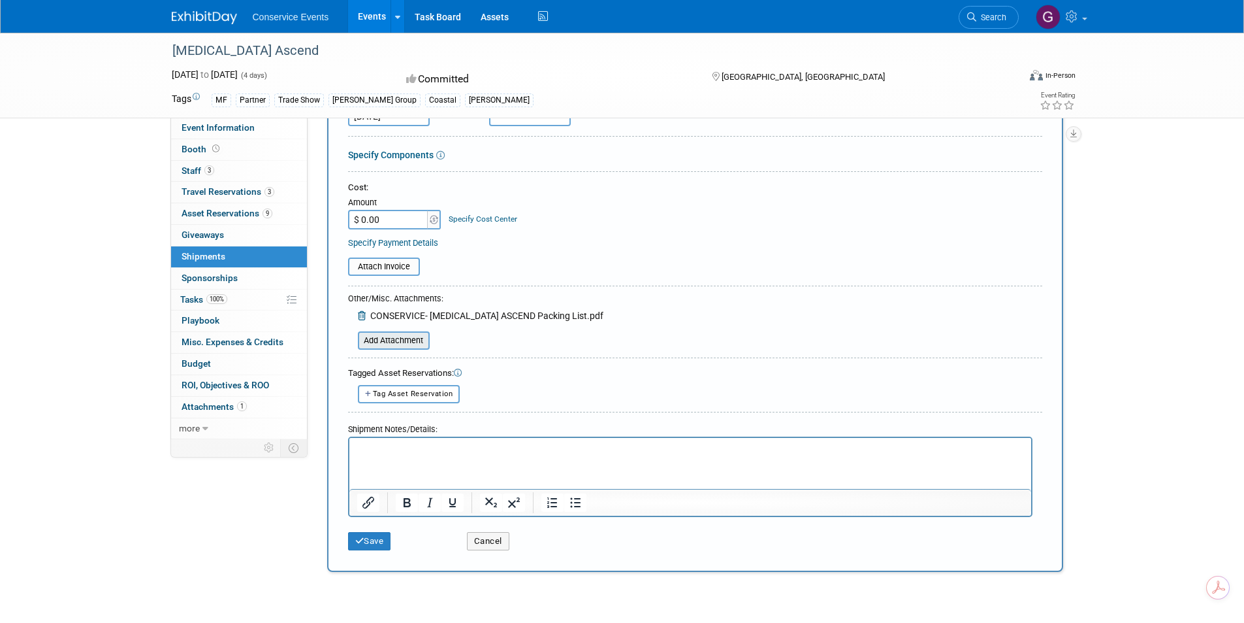
click at [401, 342] on input "file" at bounding box center [350, 340] width 155 height 16
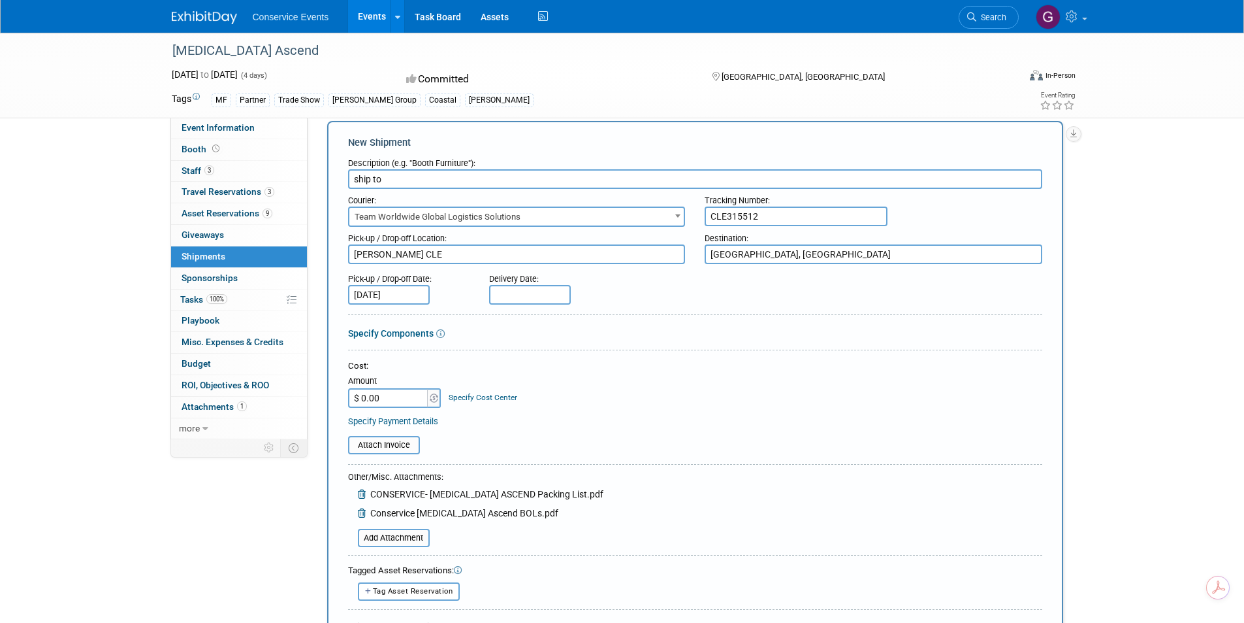
scroll to position [0, 0]
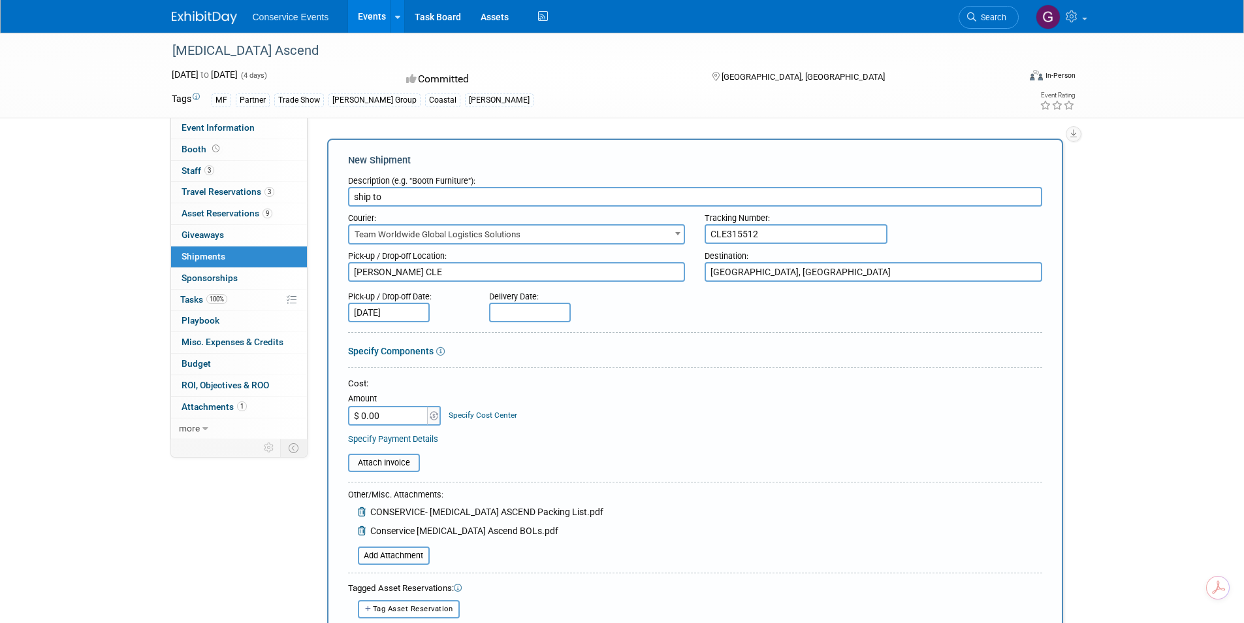
drag, startPoint x: 760, startPoint y: 233, endPoint x: 669, endPoint y: 236, distance: 91.5
click at [675, 235] on div "Courier: 007EX 17 Post Service (17PostService) 2GO (Negros Navigation) 360 Lion…" at bounding box center [695, 225] width 714 height 38
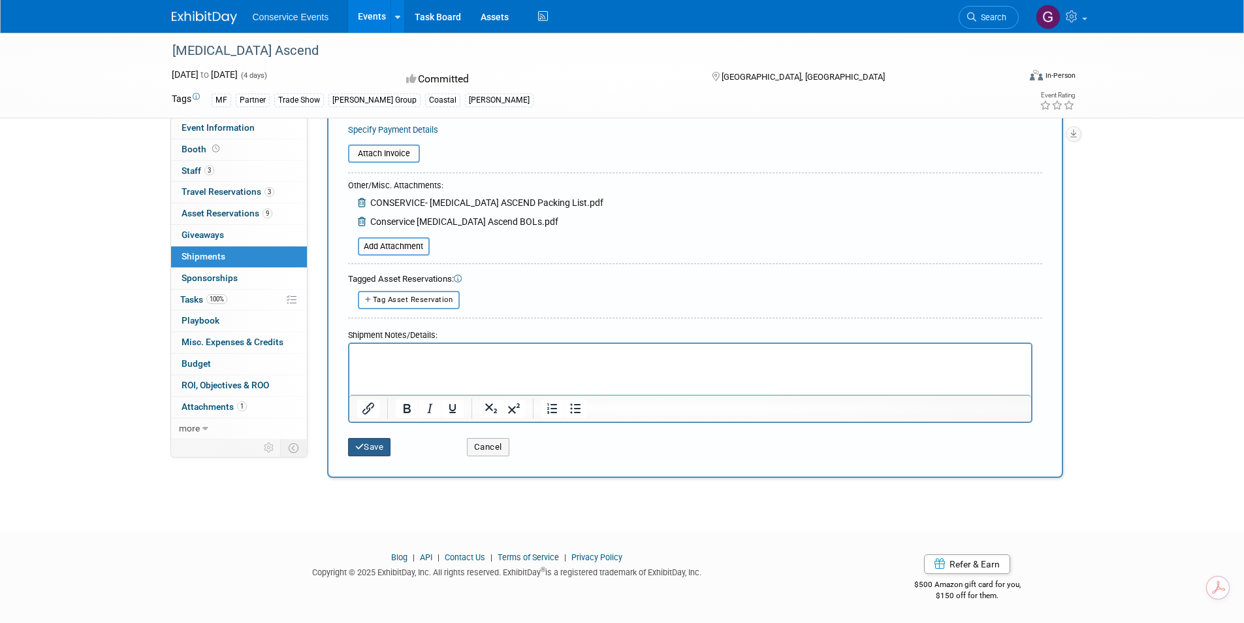
click at [373, 450] on button "Save" at bounding box center [369, 447] width 43 height 18
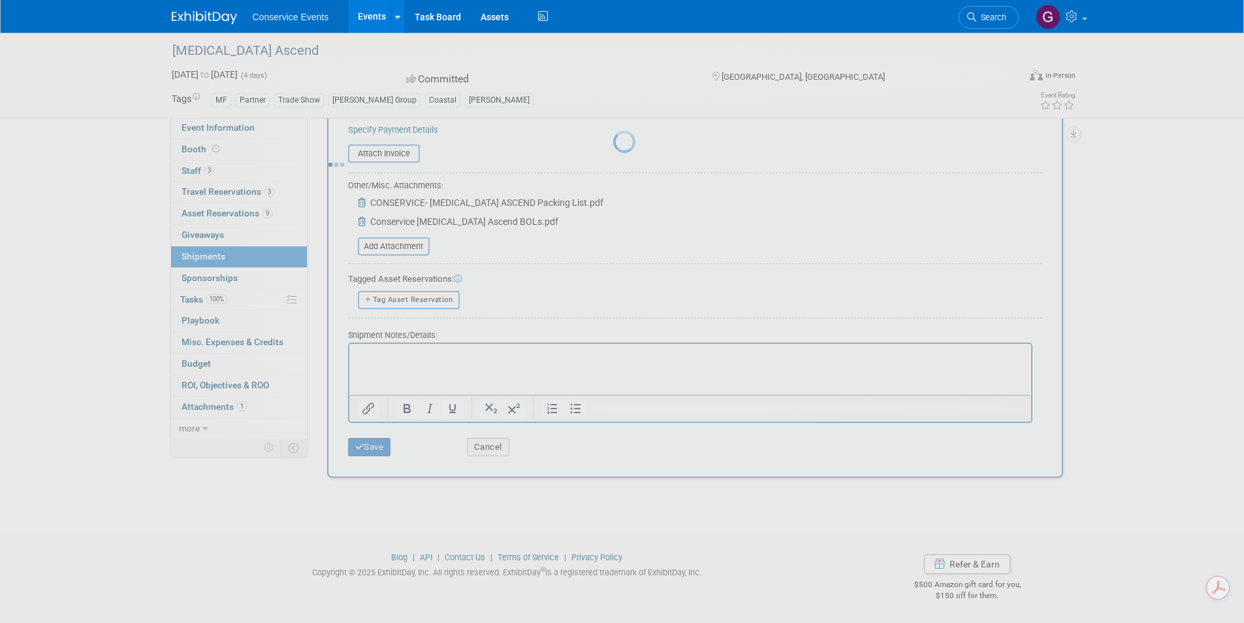
scroll to position [10, 0]
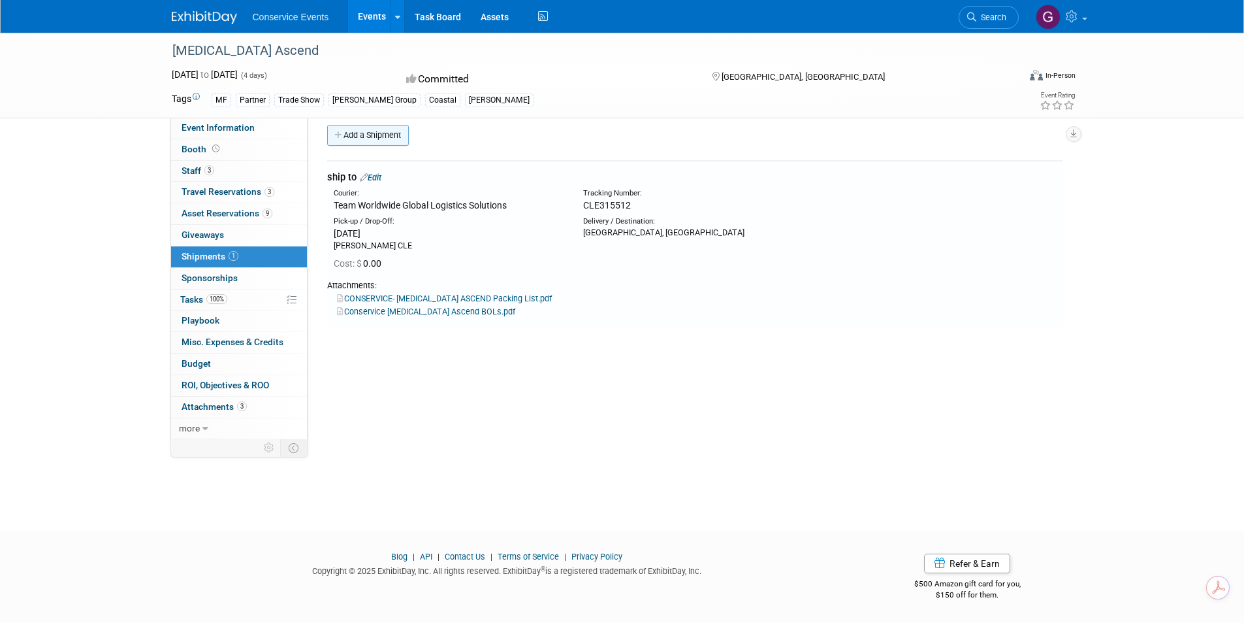
click at [400, 133] on link "Add a Shipment" at bounding box center [368, 135] width 82 height 21
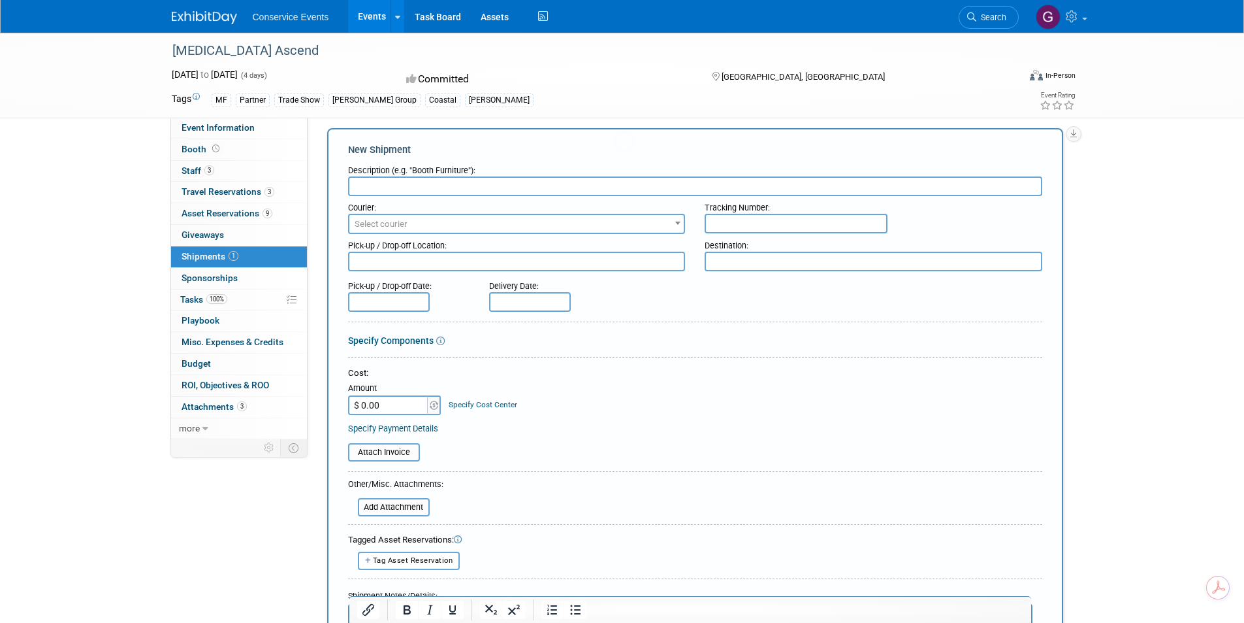
scroll to position [0, 0]
click at [421, 187] on input "text" at bounding box center [695, 186] width 694 height 20
type input "return"
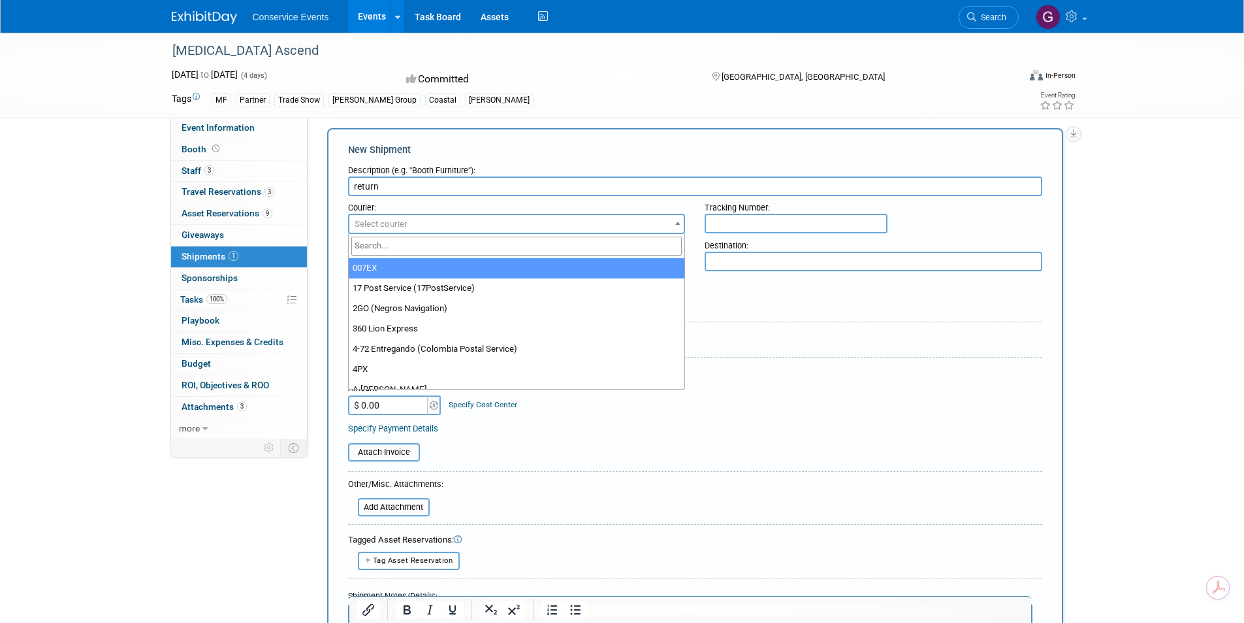
click at [429, 219] on span "Select courier" at bounding box center [516, 224] width 335 height 18
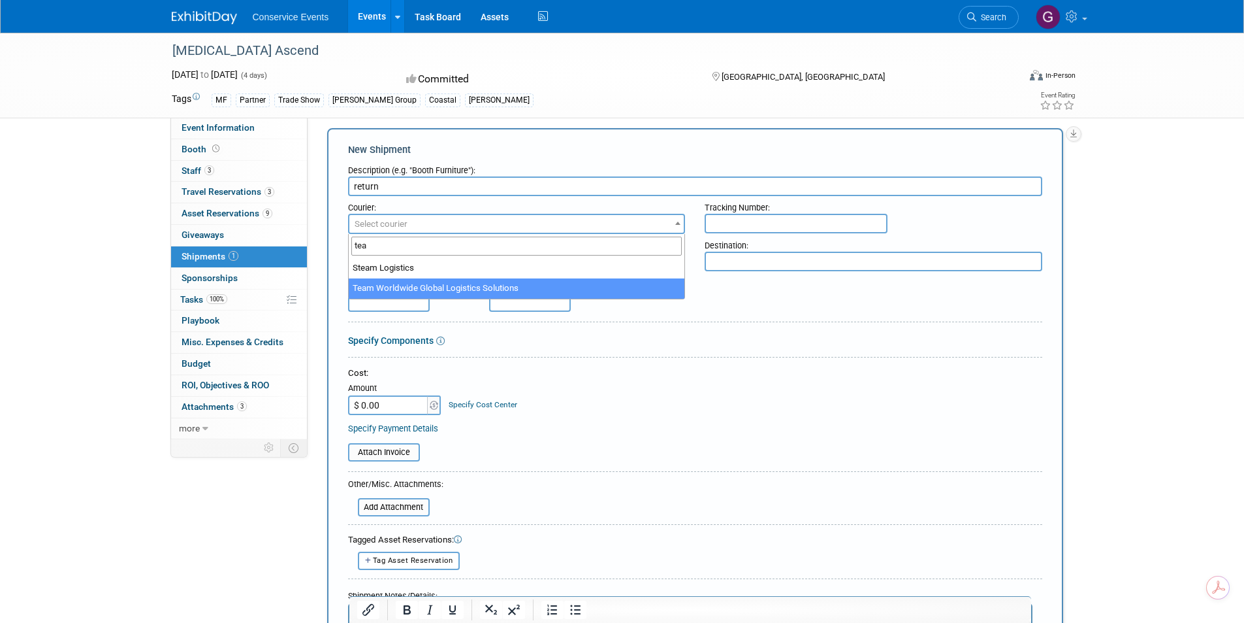
type input "tea"
drag, startPoint x: 436, startPoint y: 284, endPoint x: 460, endPoint y: 261, distance: 32.8
select select "569"
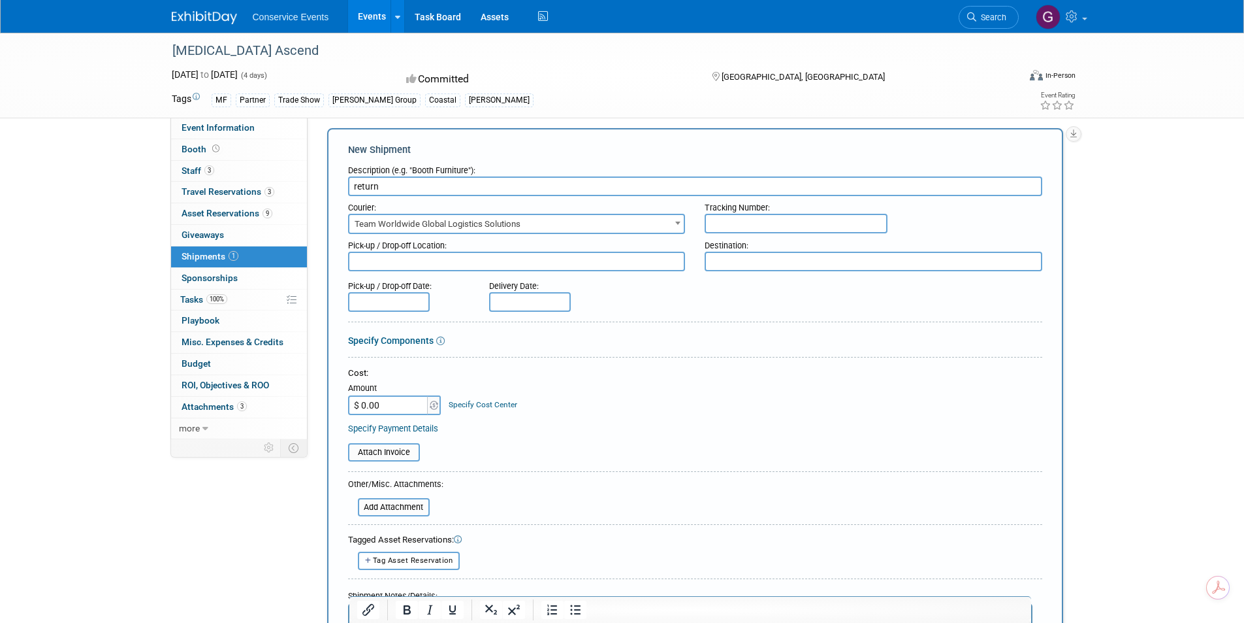
click at [741, 225] on input "text" at bounding box center [796, 224] width 183 height 20
paste input "CLE315512"
type input "CLE315512R"
click at [723, 259] on textarea at bounding box center [874, 261] width 338 height 20
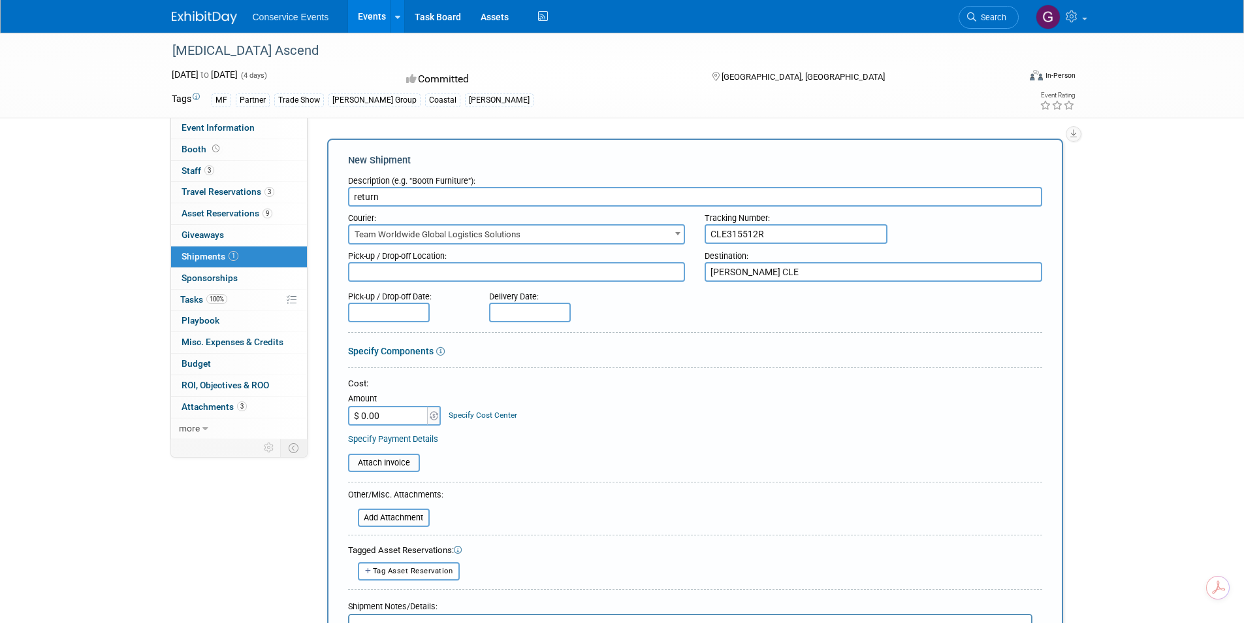
type textarea "[PERSON_NAME] CLE"
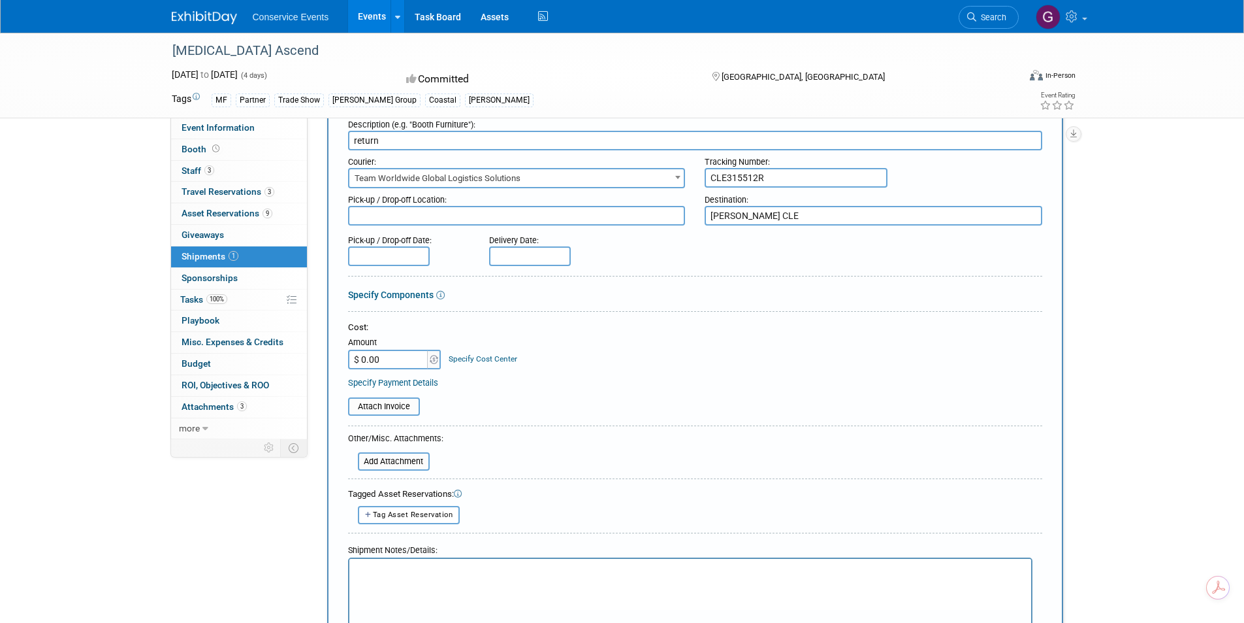
scroll to position [131, 0]
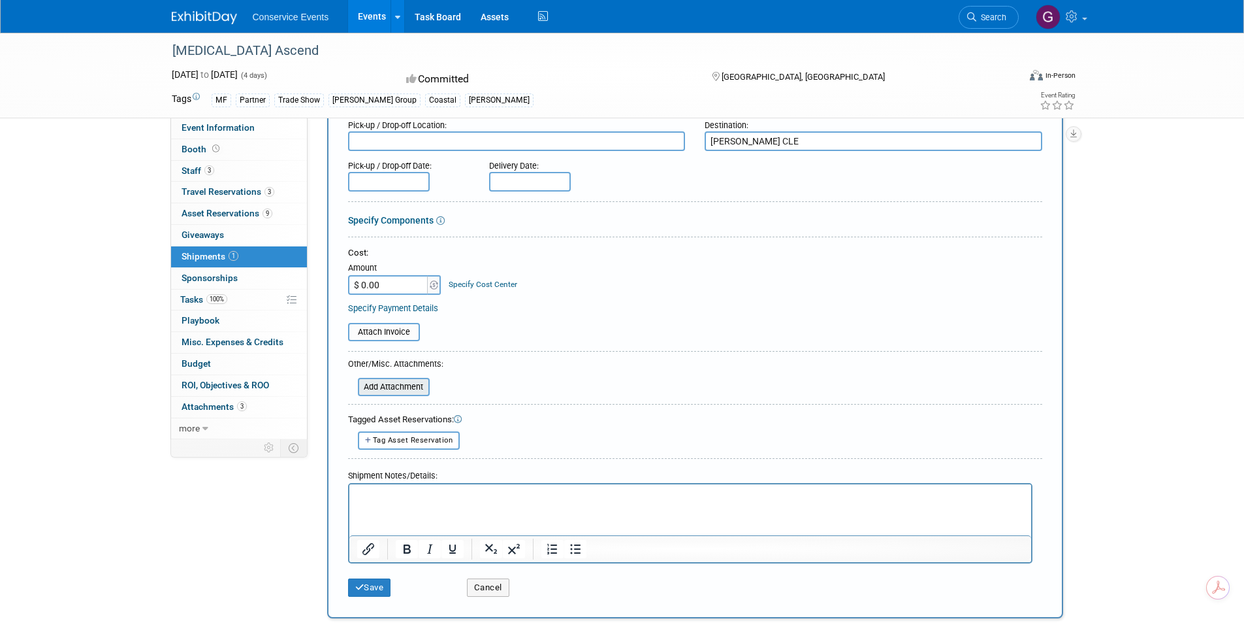
click at [415, 389] on input "file" at bounding box center [350, 387] width 155 height 16
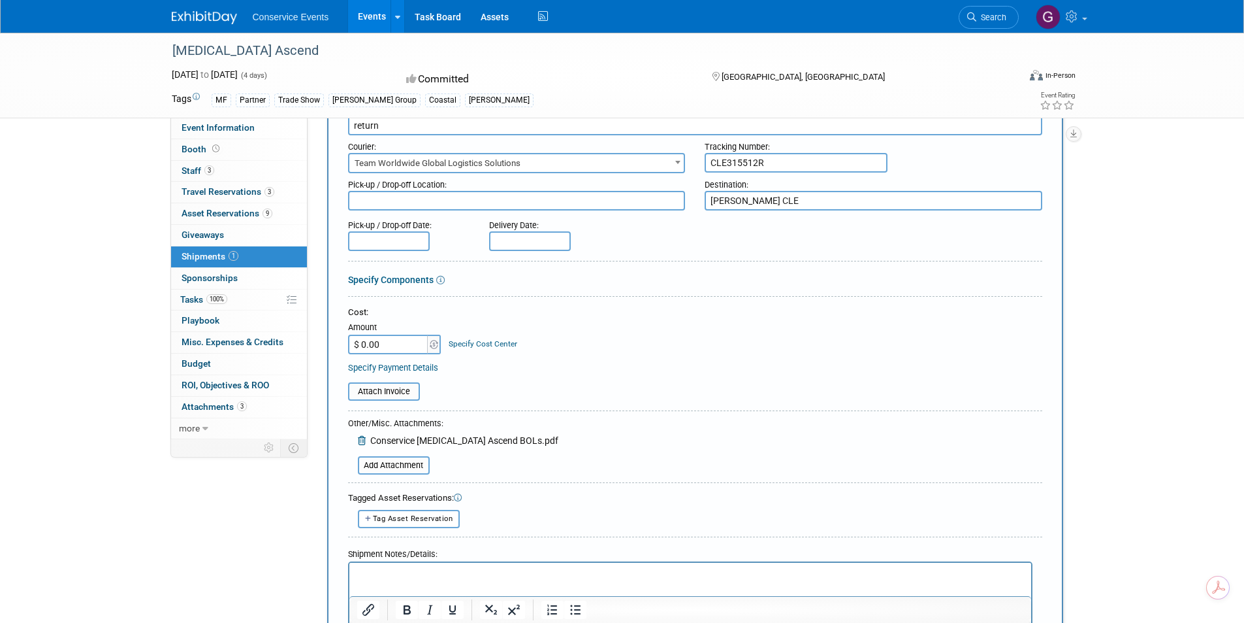
scroll to position [0, 0]
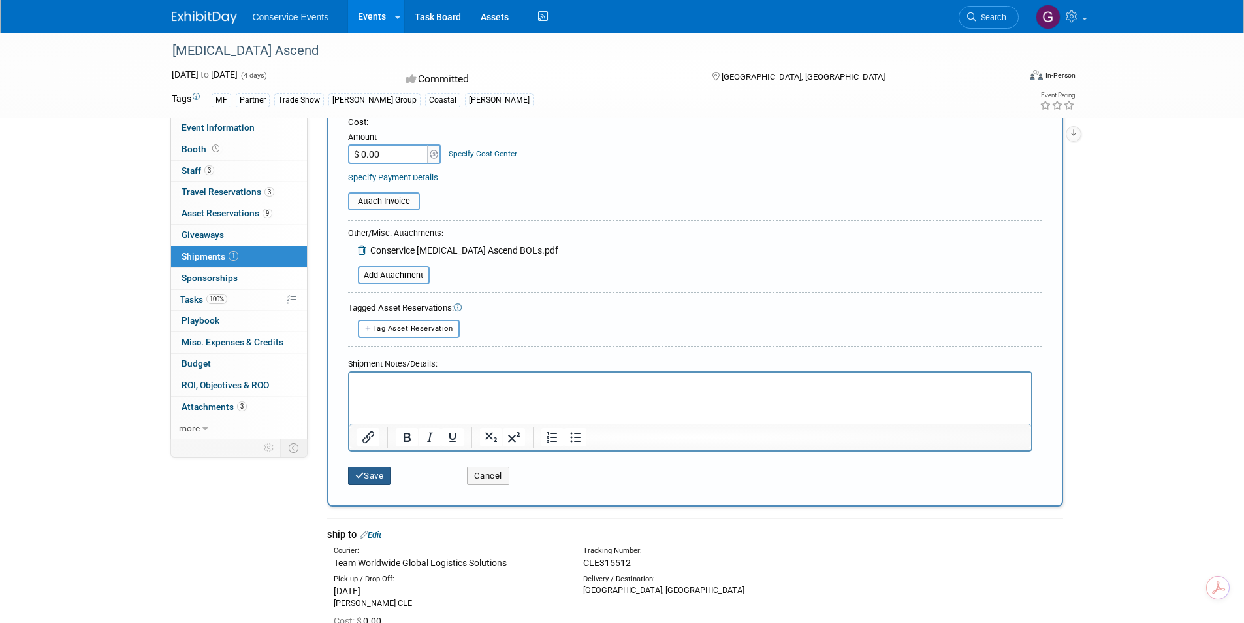
click at [362, 471] on icon "submit" at bounding box center [359, 475] width 9 height 8
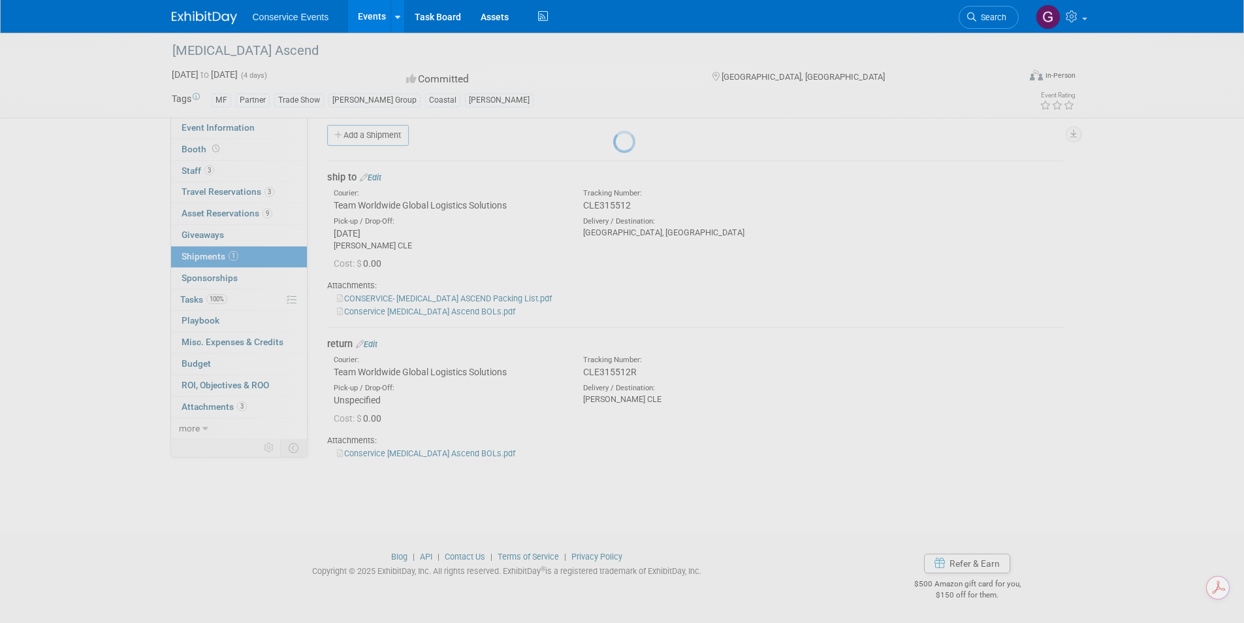
scroll to position [10, 0]
